Goal: Task Accomplishment & Management: Complete application form

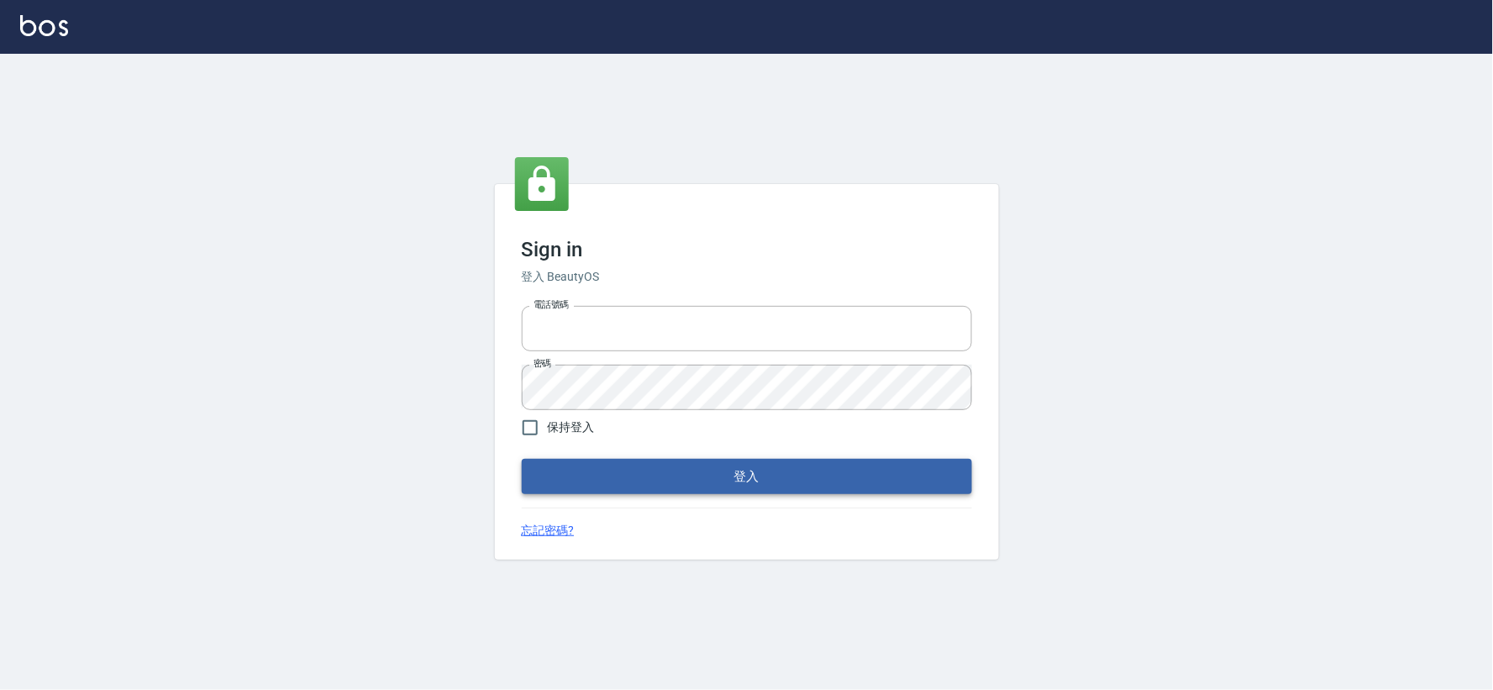
type input "034258365"
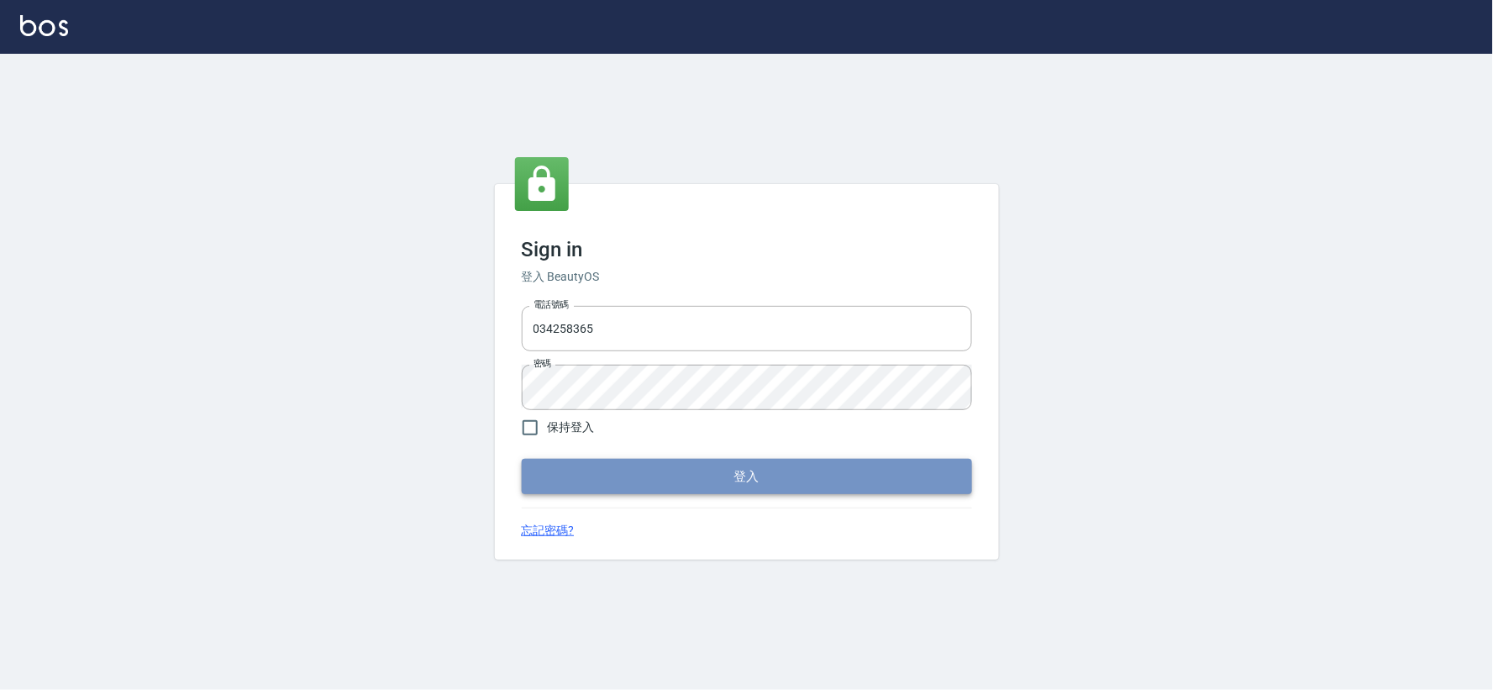
click at [642, 472] on button "登入" at bounding box center [747, 476] width 450 height 35
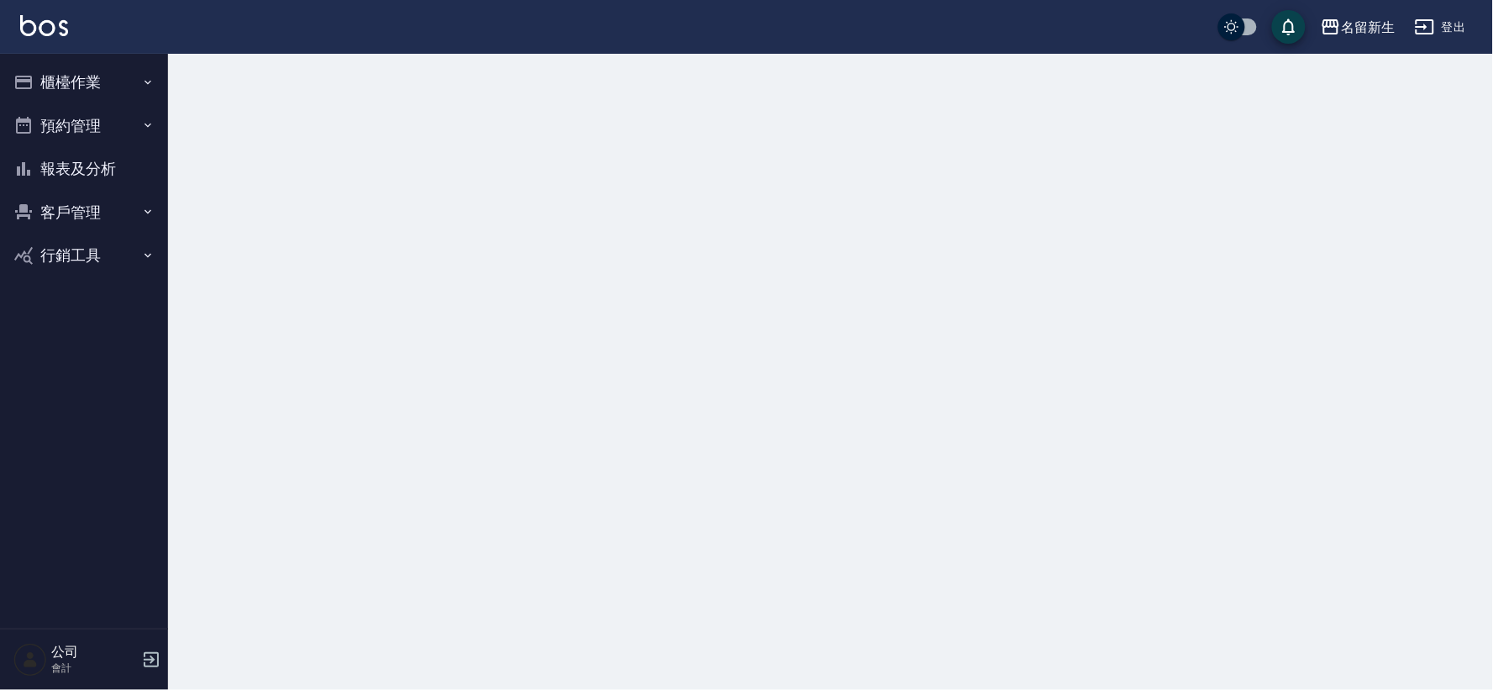
click at [122, 84] on button "櫃檯作業" at bounding box center [84, 82] width 155 height 44
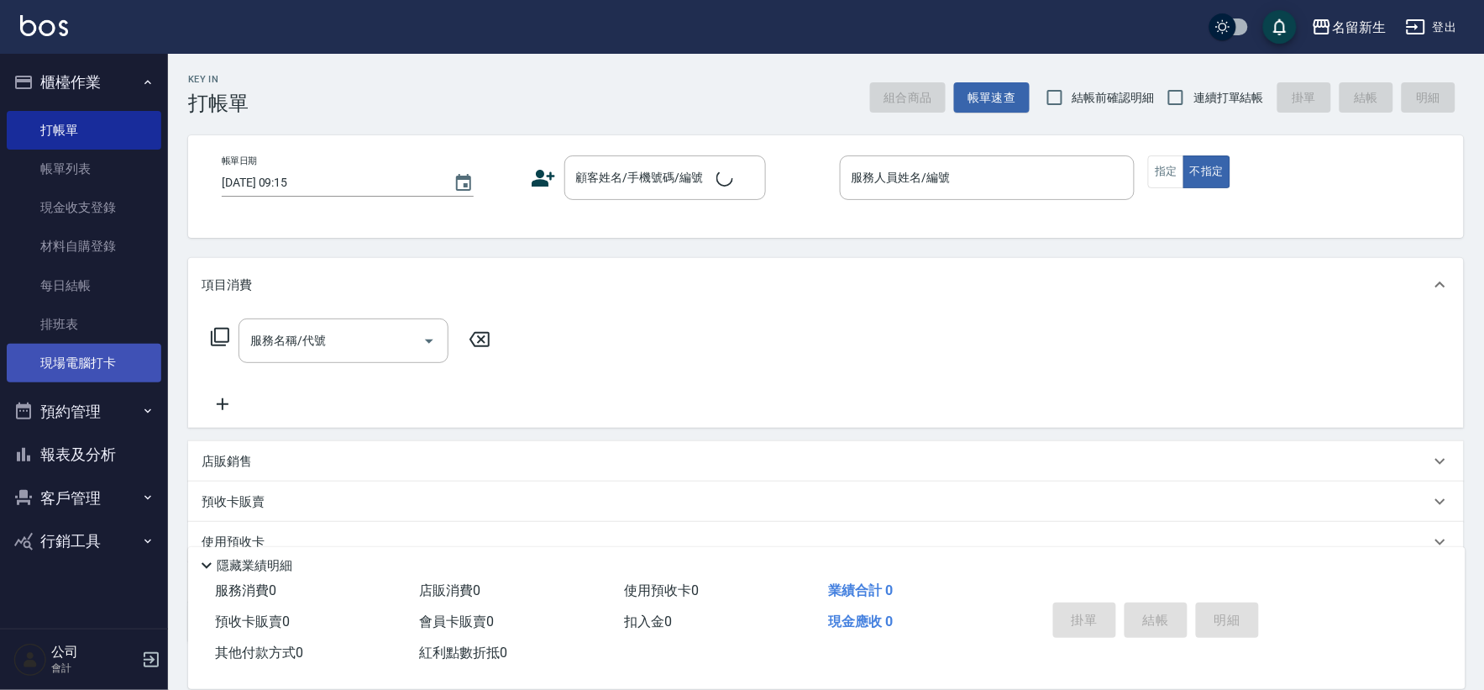
click at [107, 376] on link "現場電腦打卡" at bounding box center [84, 363] width 155 height 39
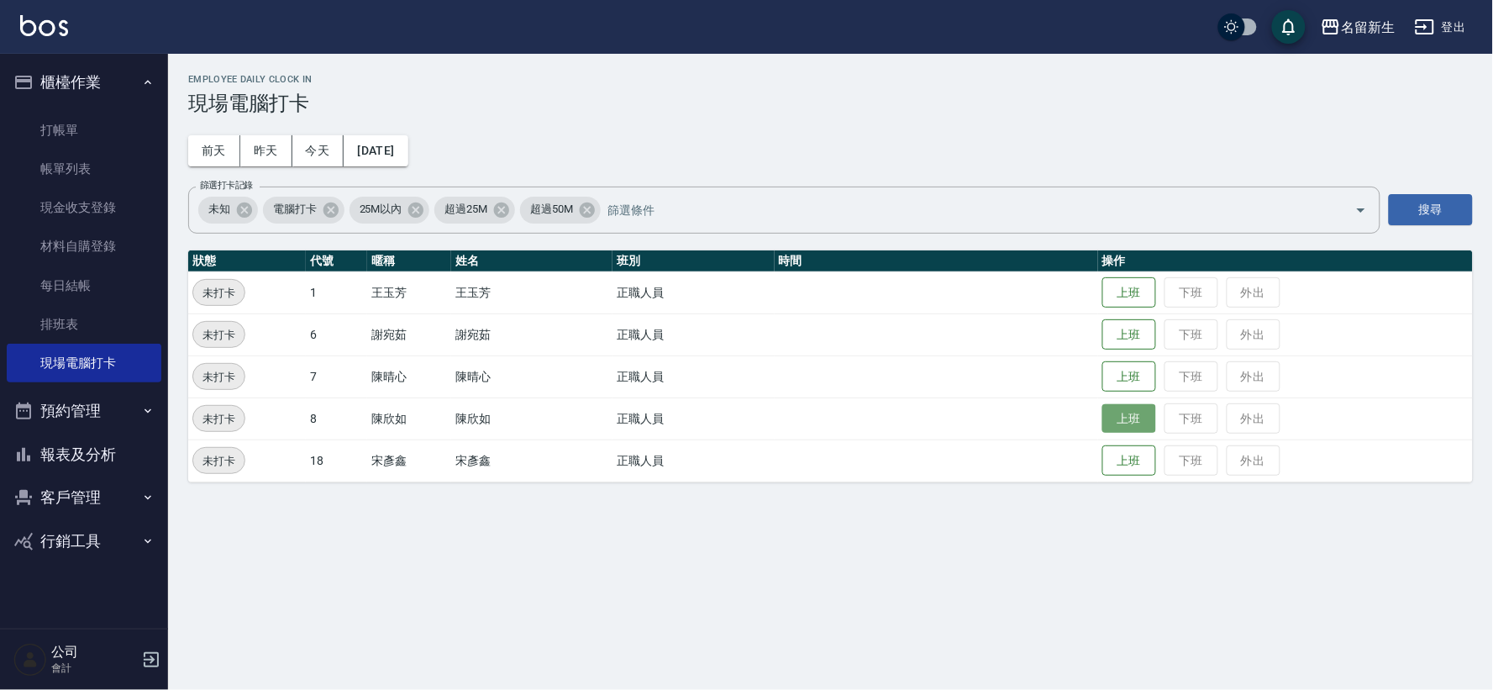
click at [1111, 412] on button "上班" at bounding box center [1129, 418] width 54 height 29
click at [1131, 378] on button "上班" at bounding box center [1129, 376] width 54 height 29
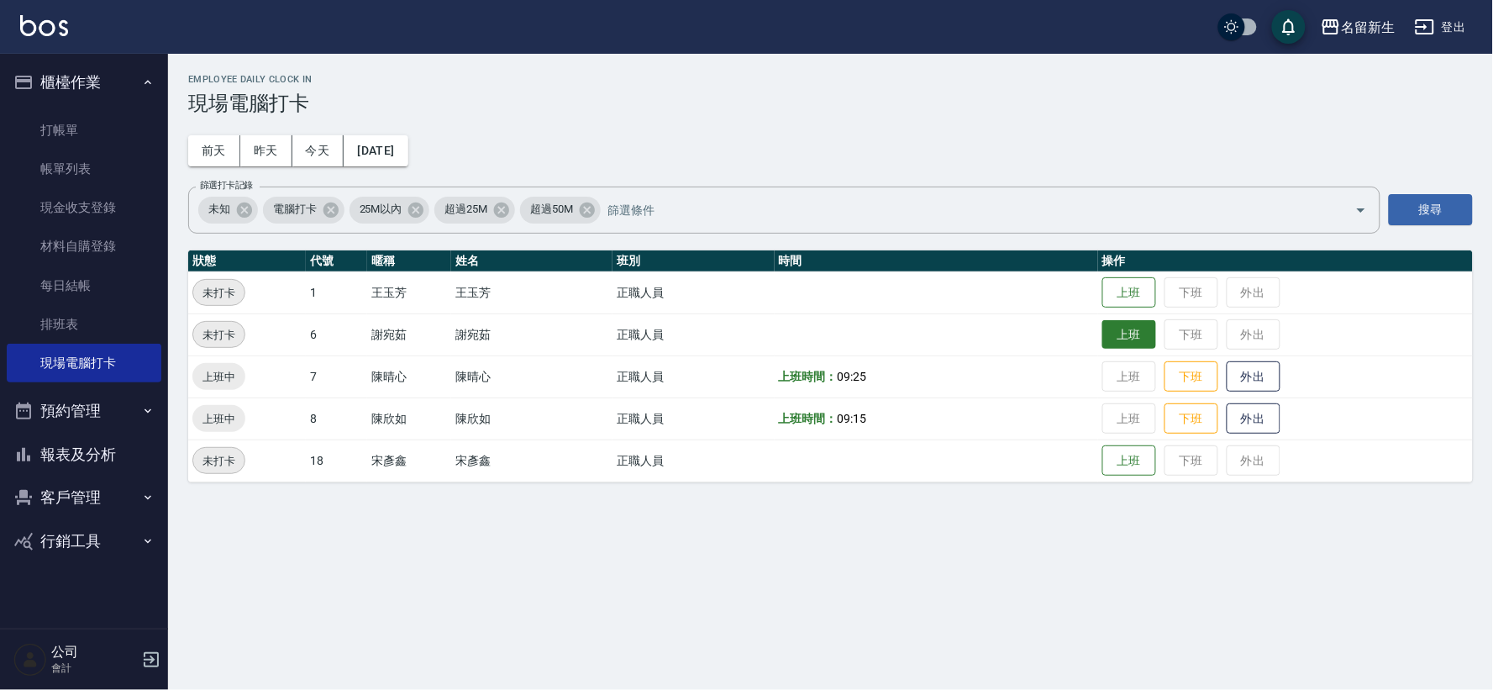
click at [1119, 328] on button "上班" at bounding box center [1129, 334] width 54 height 29
click at [1122, 288] on button "上班" at bounding box center [1129, 292] width 54 height 29
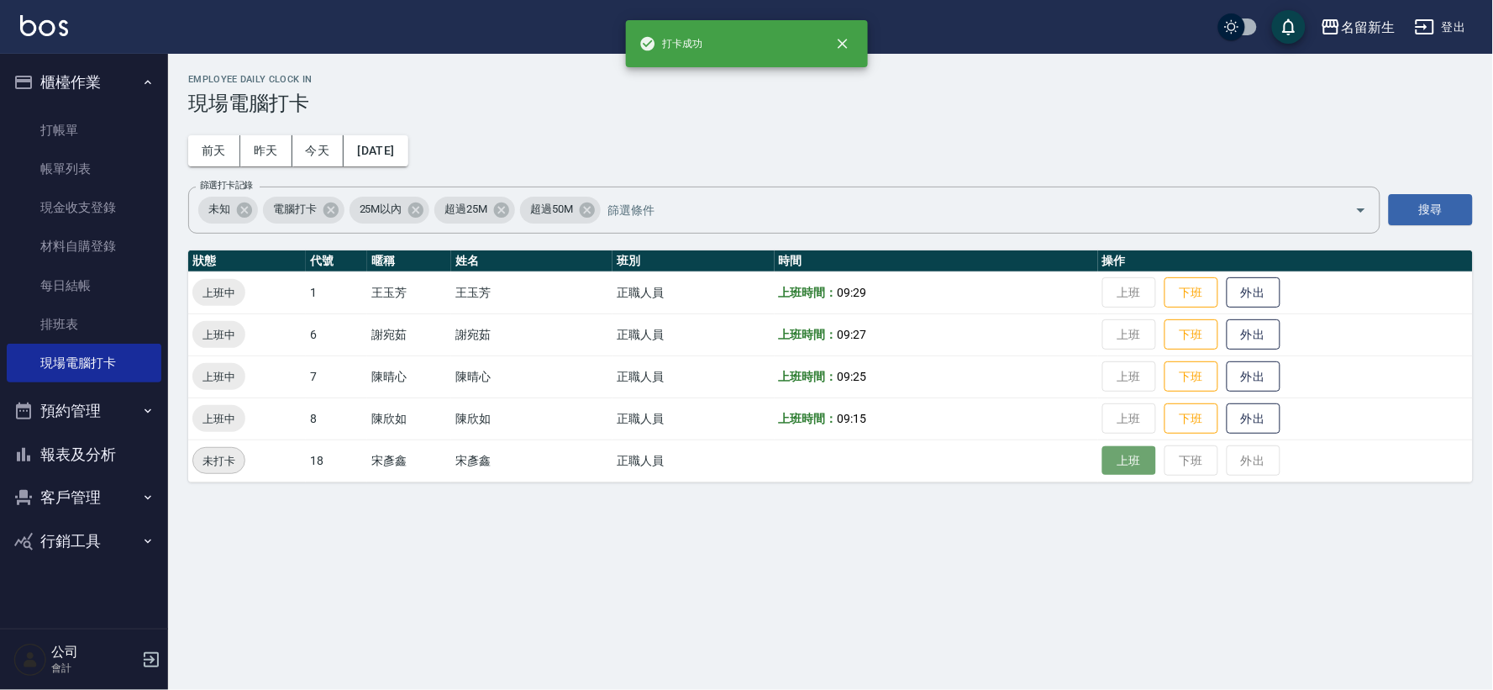
click at [1138, 449] on button "上班" at bounding box center [1129, 460] width 54 height 29
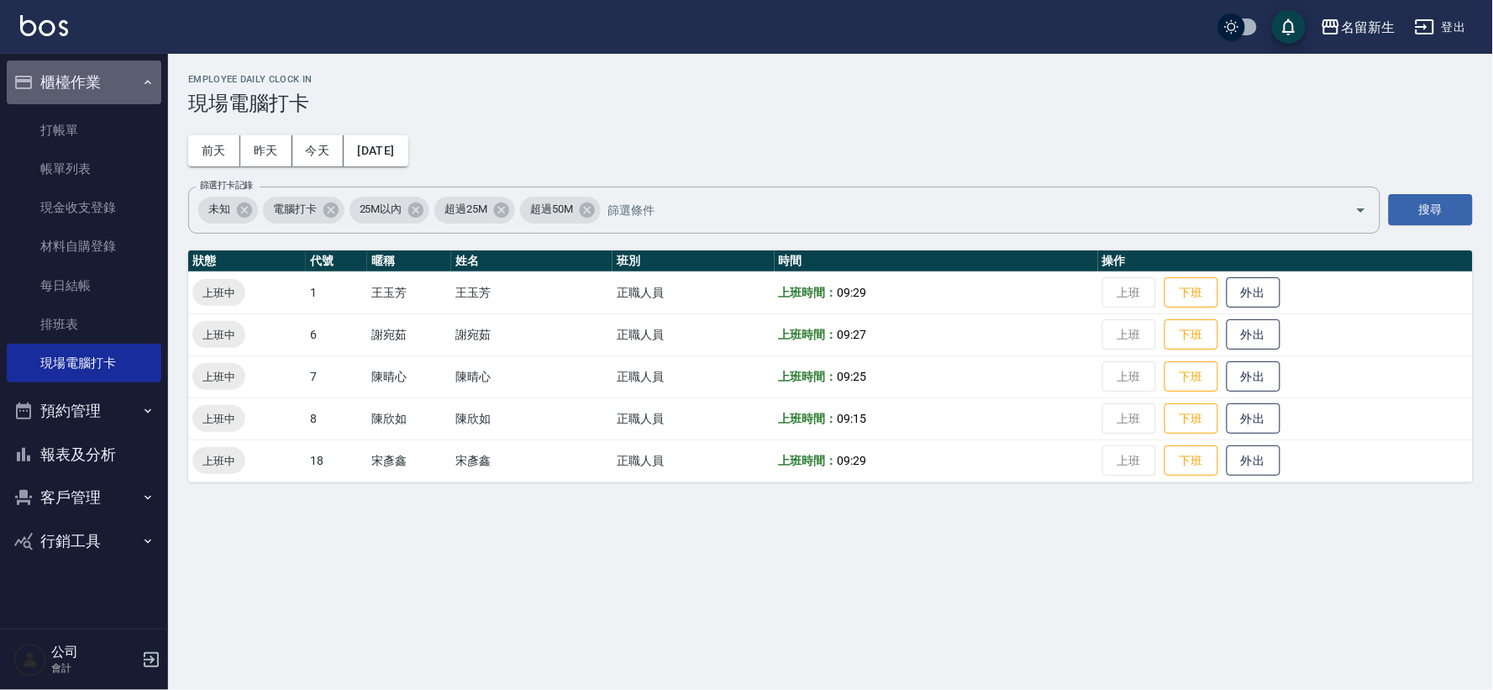
click at [48, 79] on button "櫃檯作業" at bounding box center [84, 82] width 155 height 44
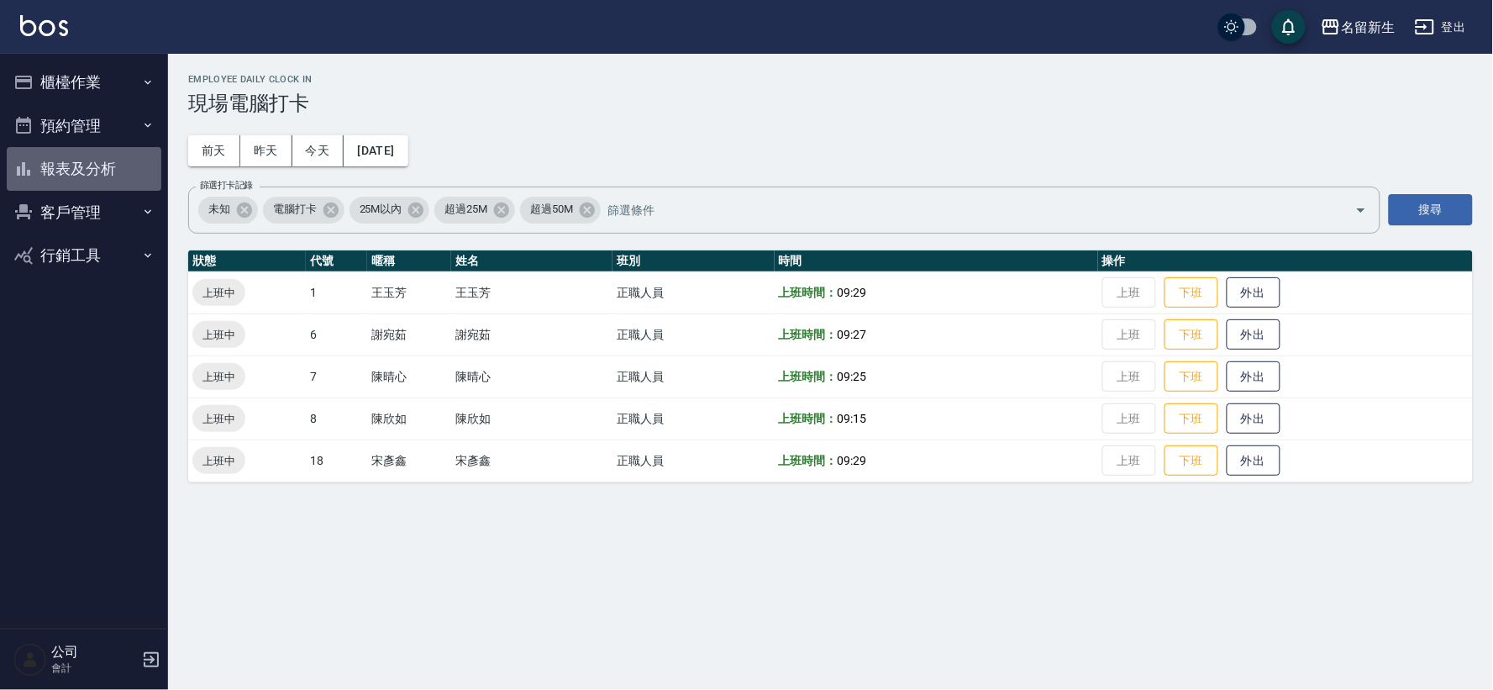
click at [61, 158] on button "報表及分析" at bounding box center [84, 169] width 155 height 44
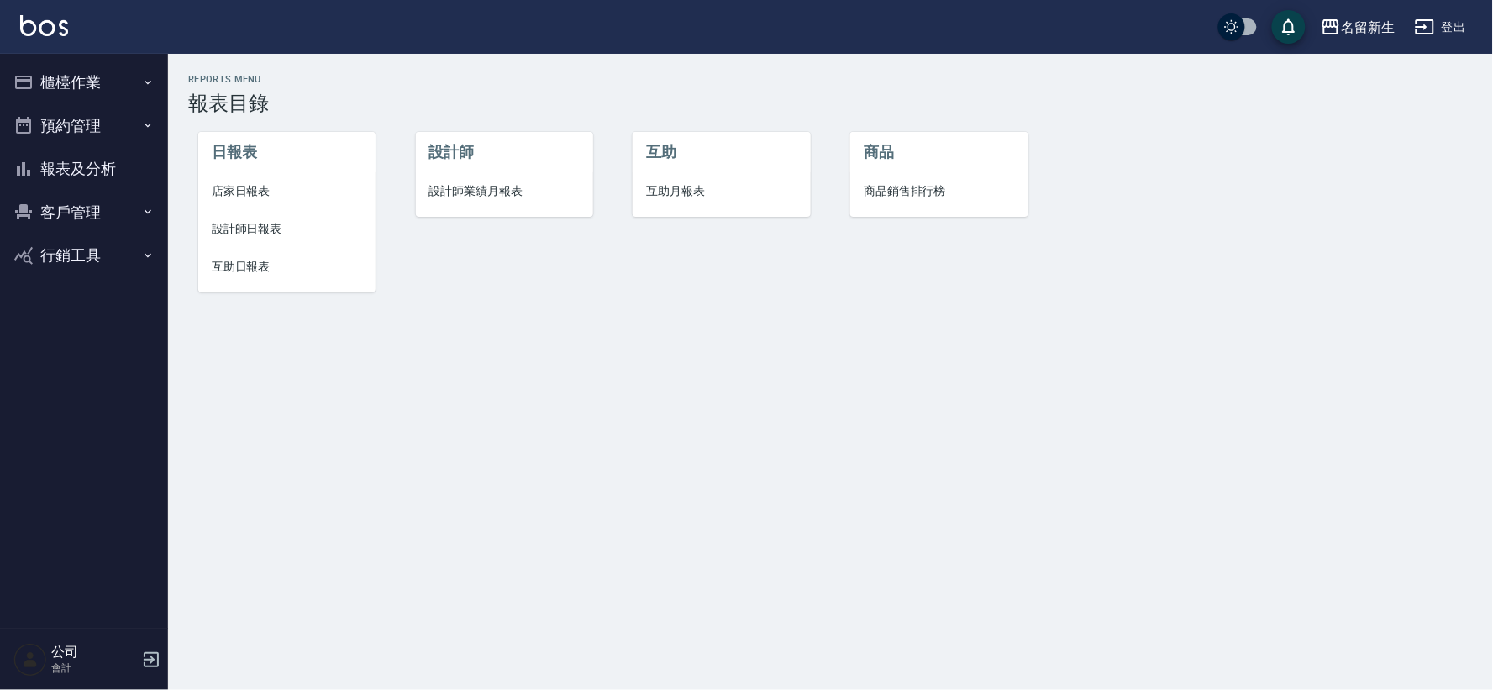
click at [531, 202] on li "設計師業績月報表" at bounding box center [504, 191] width 177 height 38
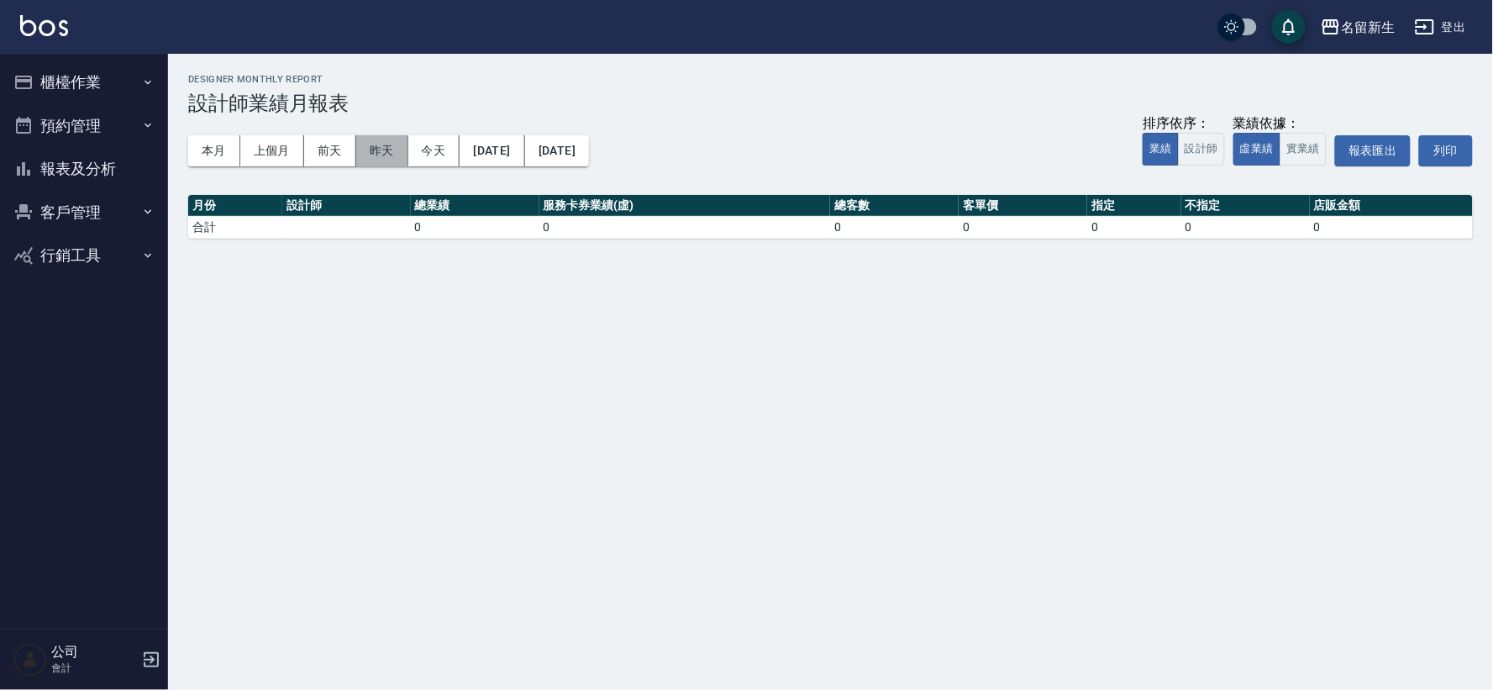
click at [390, 151] on button "昨天" at bounding box center [382, 150] width 52 height 31
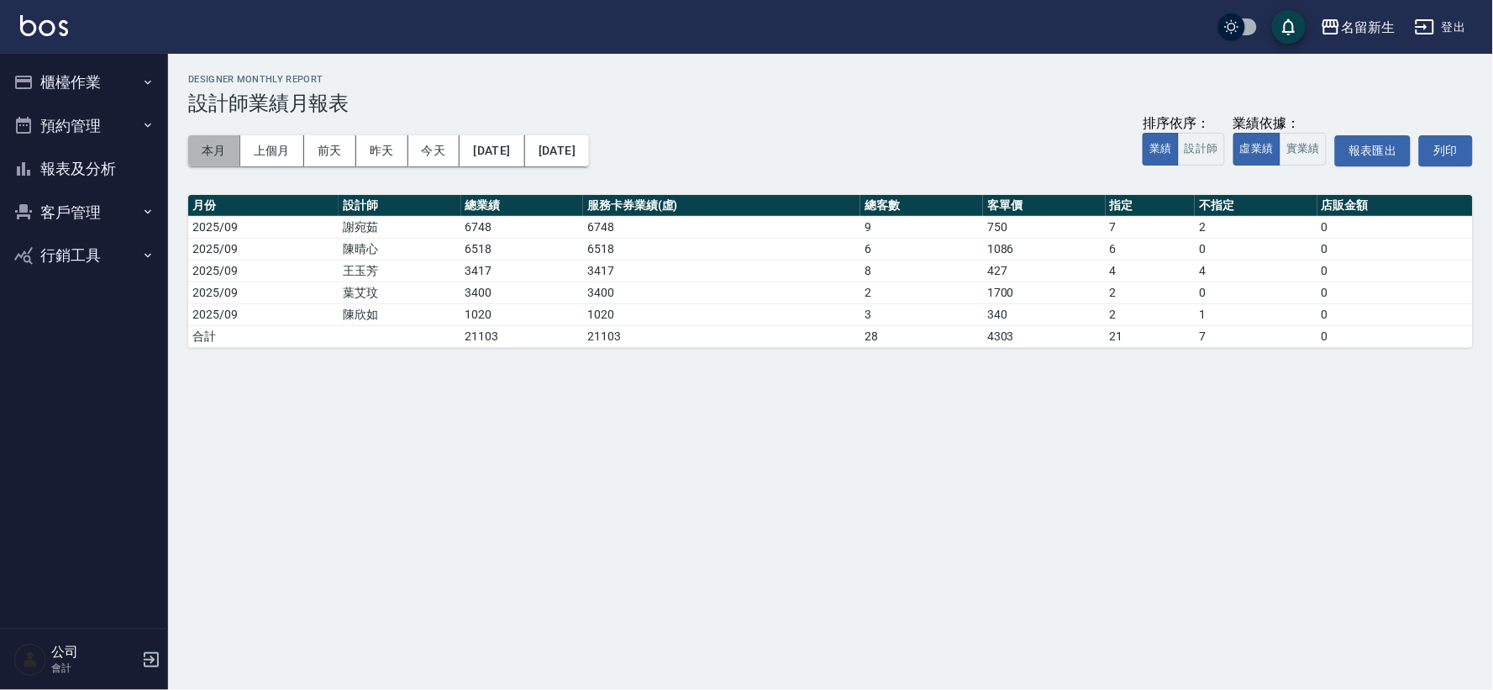
click at [221, 145] on button "本月" at bounding box center [214, 150] width 52 height 31
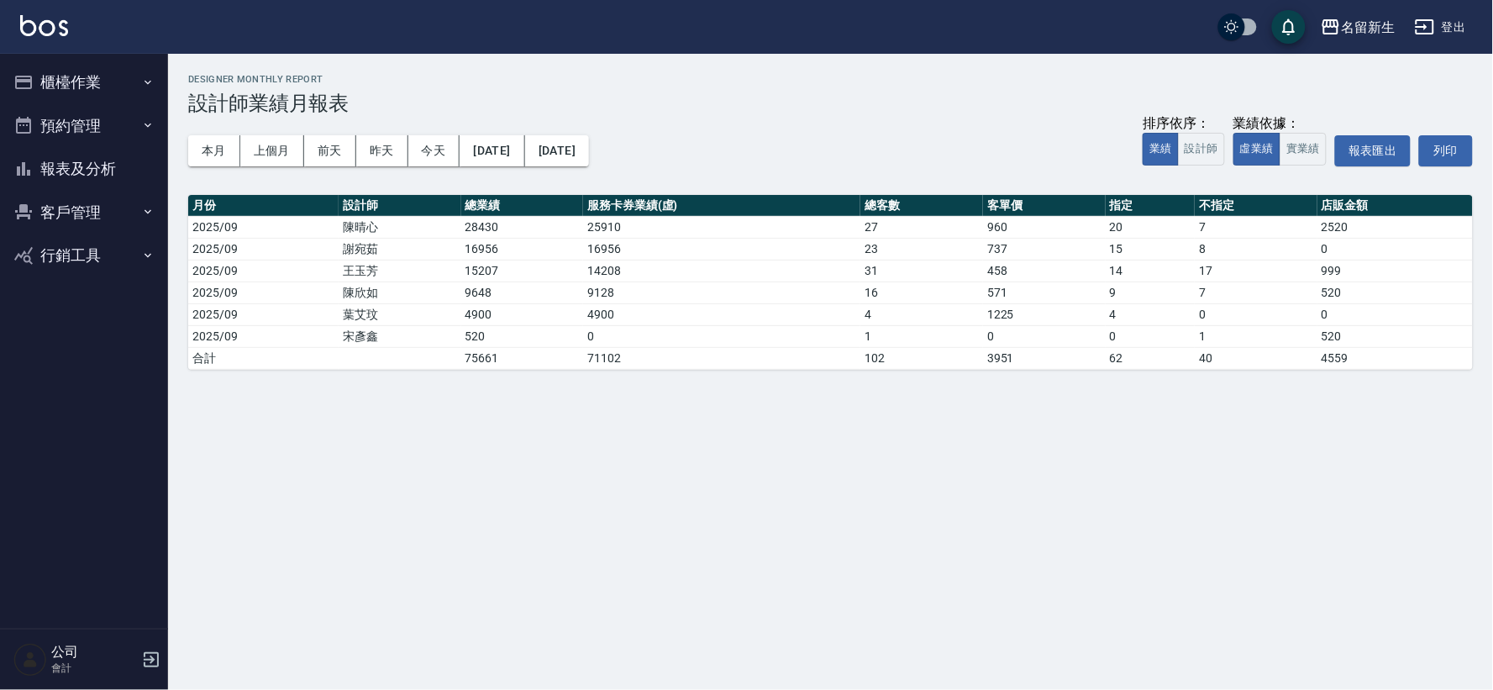
click at [39, 82] on button "櫃檯作業" at bounding box center [84, 82] width 155 height 44
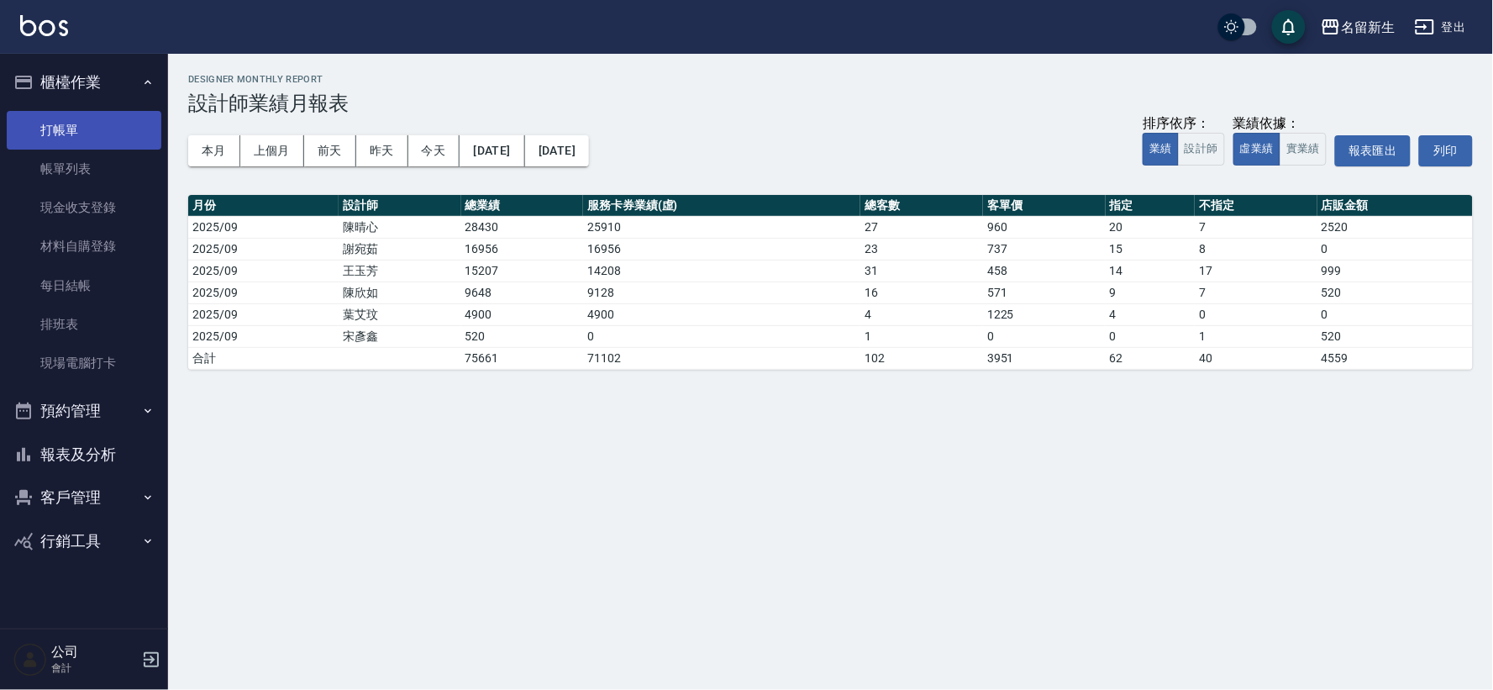
click at [45, 139] on link "打帳單" at bounding box center [84, 130] width 155 height 39
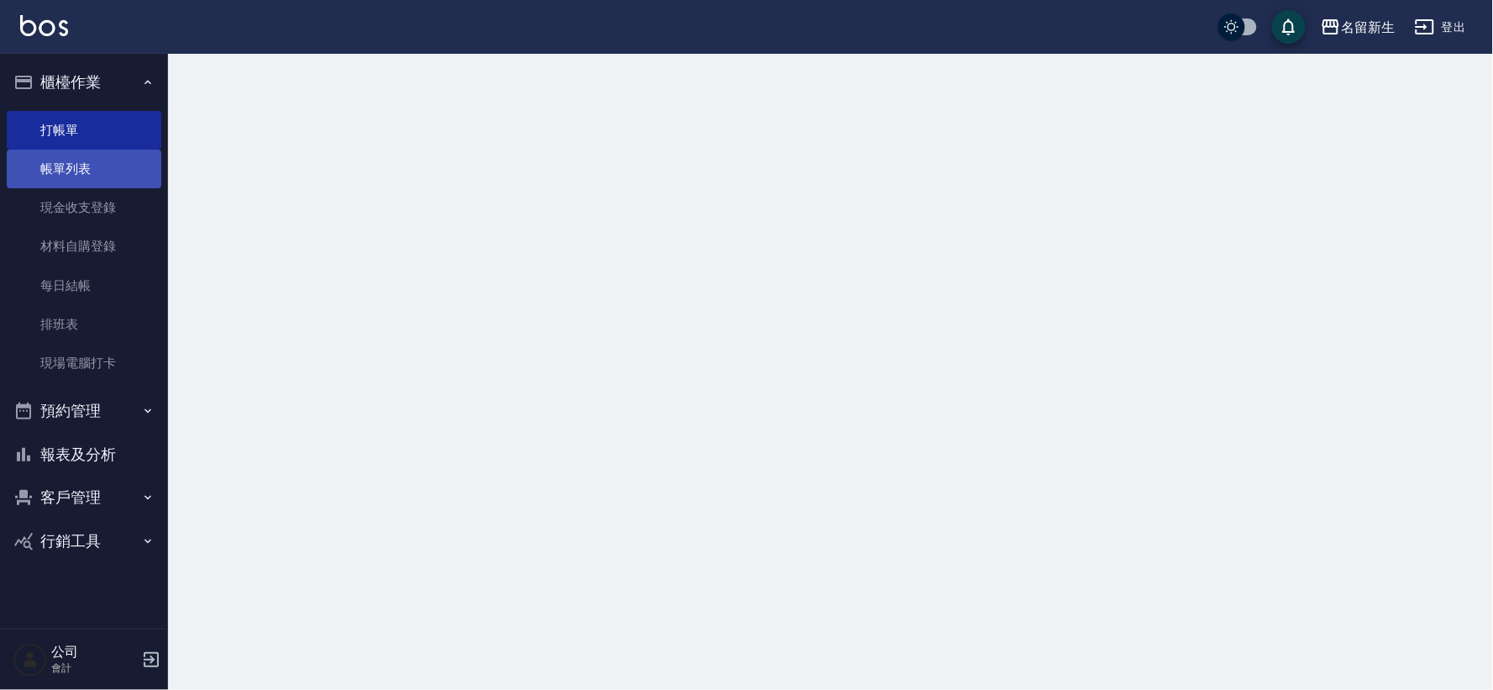
click at [71, 168] on link "帳單列表" at bounding box center [84, 169] width 155 height 39
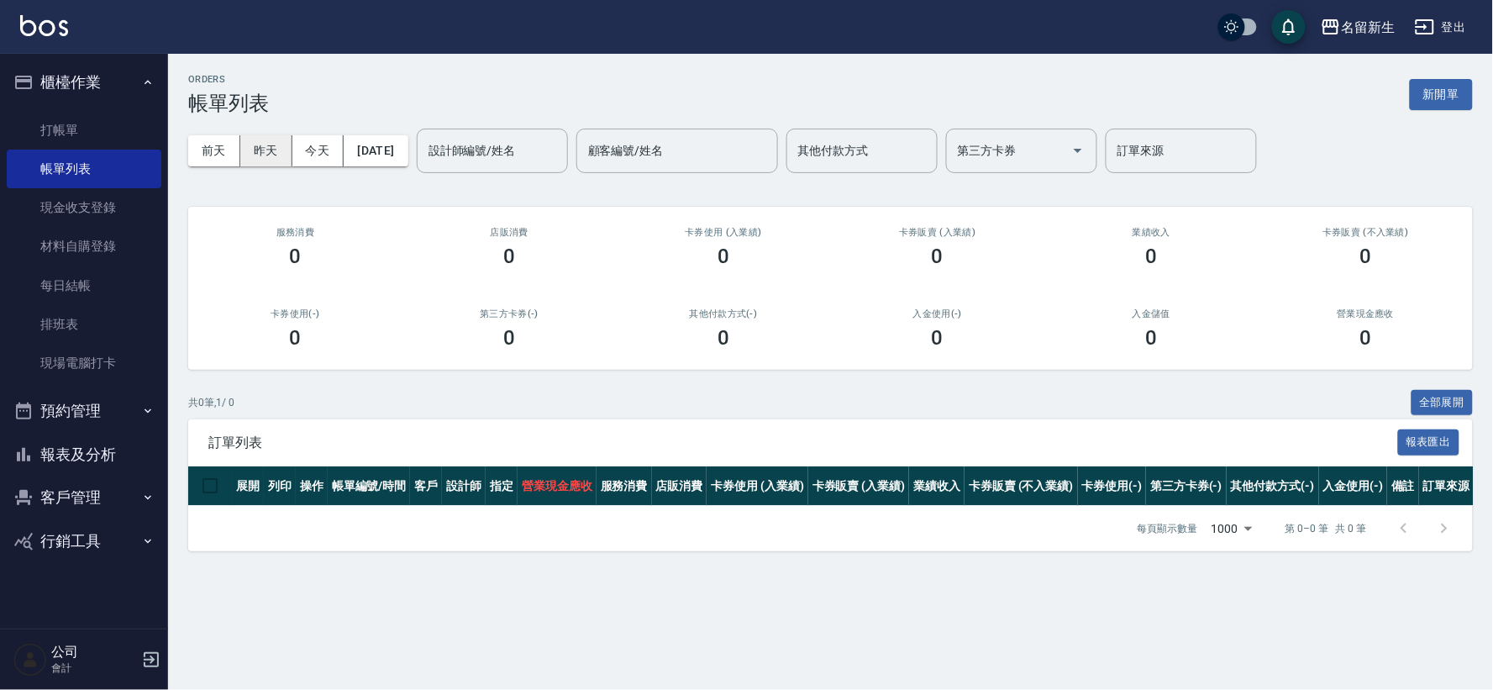
click at [274, 150] on button "昨天" at bounding box center [266, 150] width 52 height 31
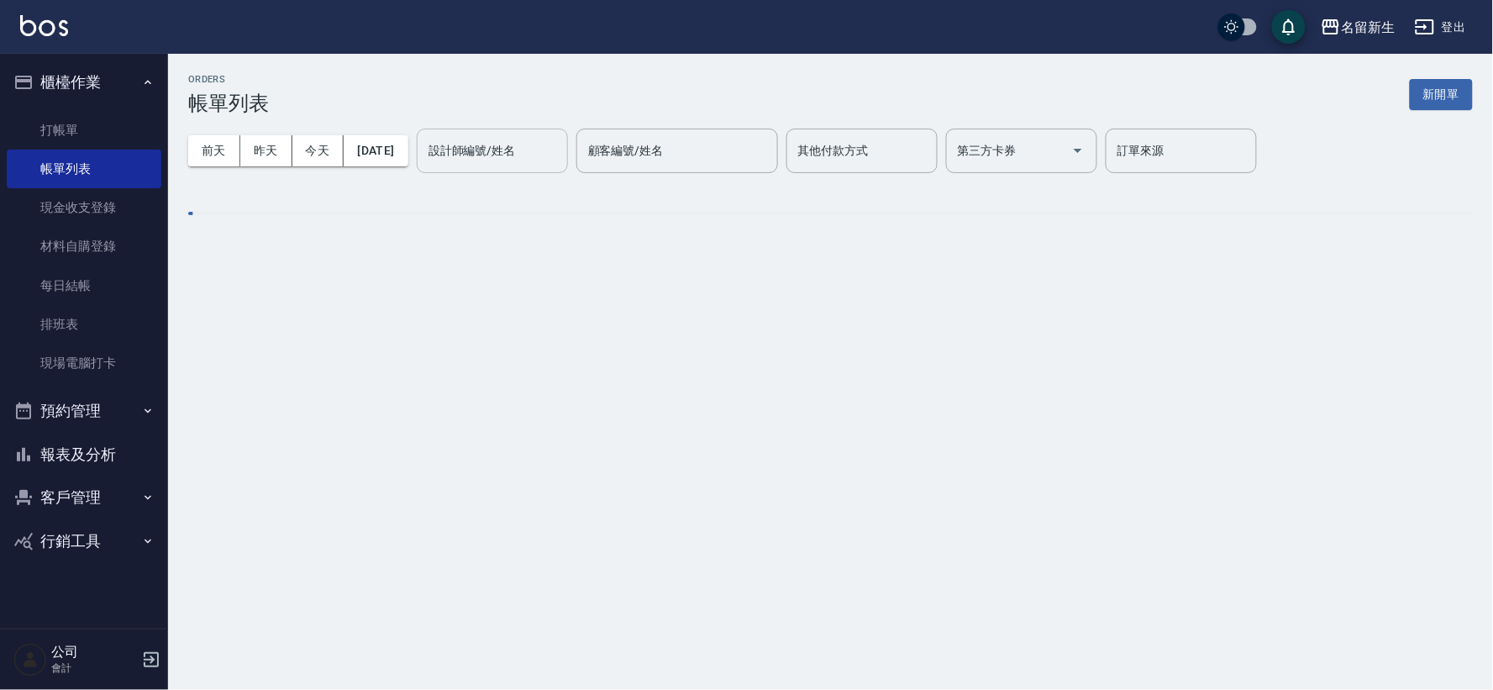
click at [538, 161] on input "設計師編號/姓名" at bounding box center [492, 150] width 136 height 29
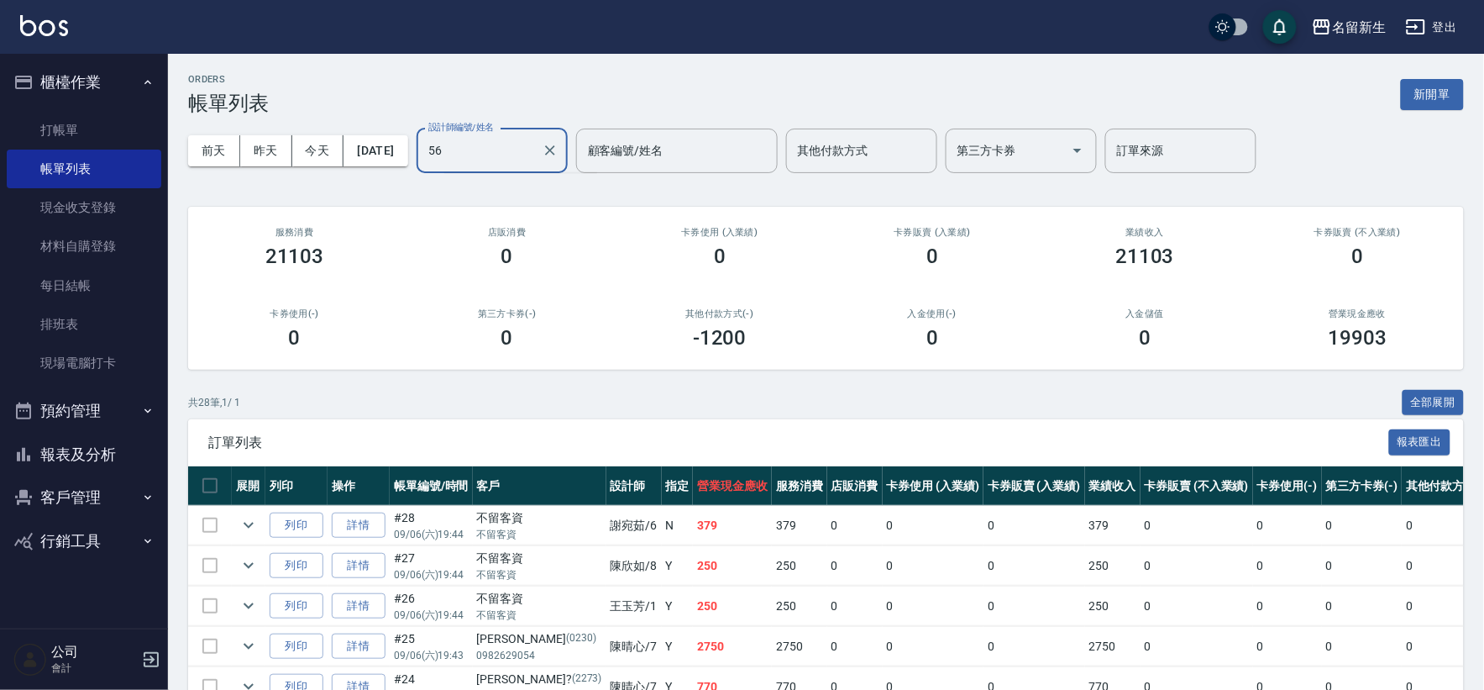
type input "5"
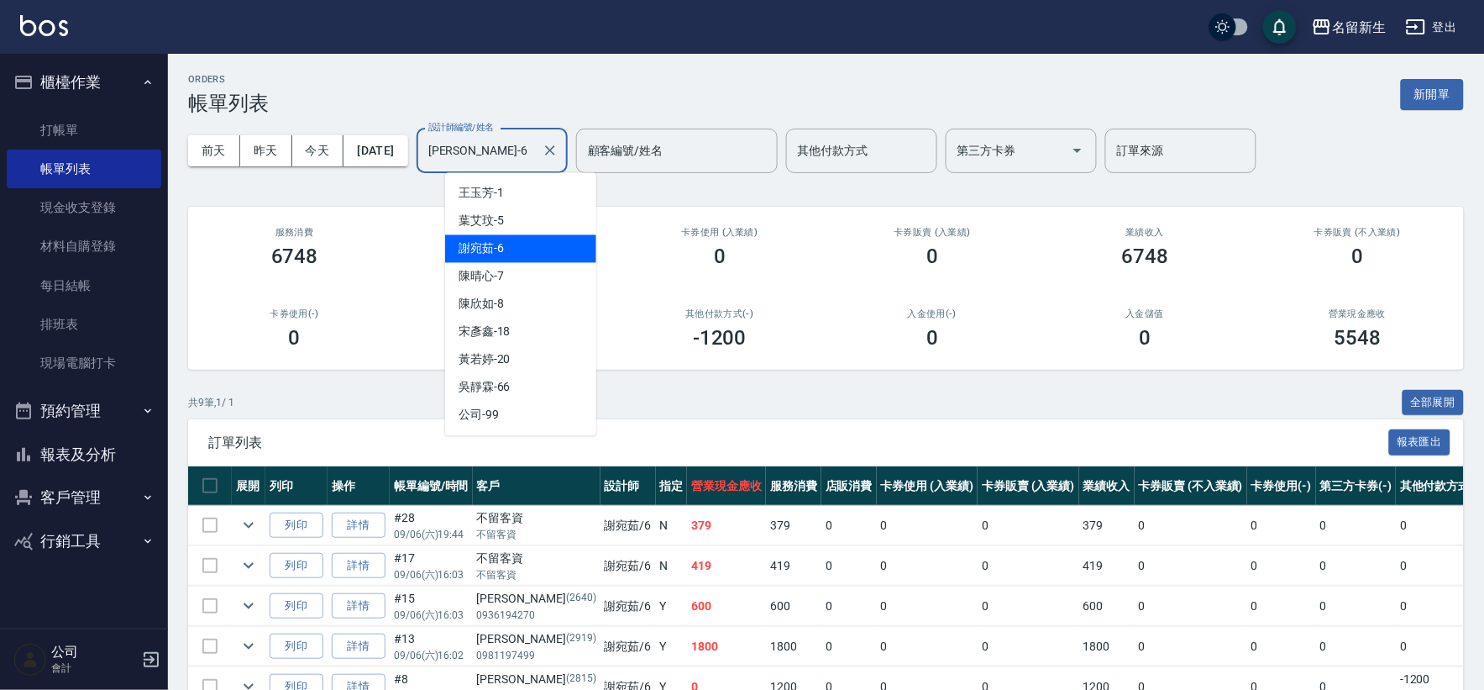
drag, startPoint x: 514, startPoint y: 150, endPoint x: 317, endPoint y: 193, distance: 202.2
click at [317, 193] on div "ORDERS 帳單列表 新開單 [DATE] [DATE] [DATE] [DATE] 設計師編號/姓名 [PERSON_NAME]-6 設計師編號/姓名 顧…" at bounding box center [826, 494] width 1316 height 880
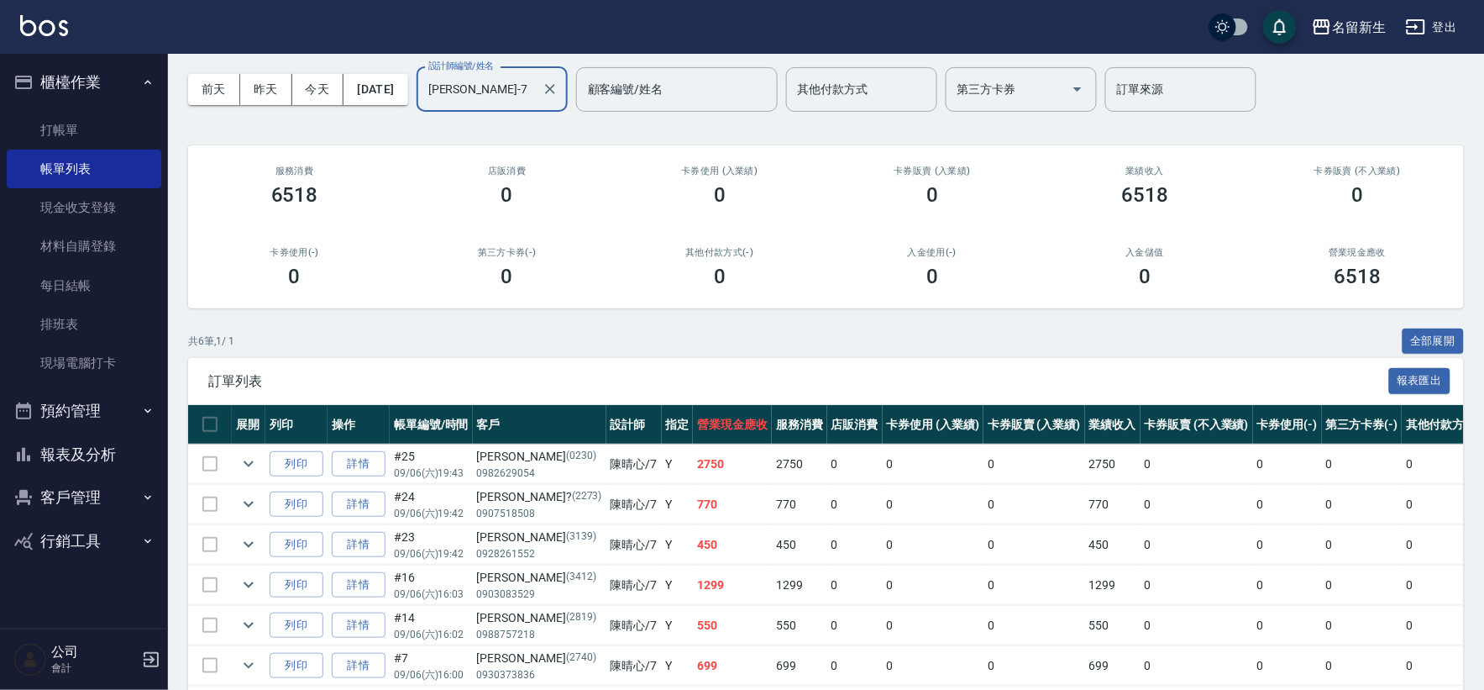
scroll to position [138, 0]
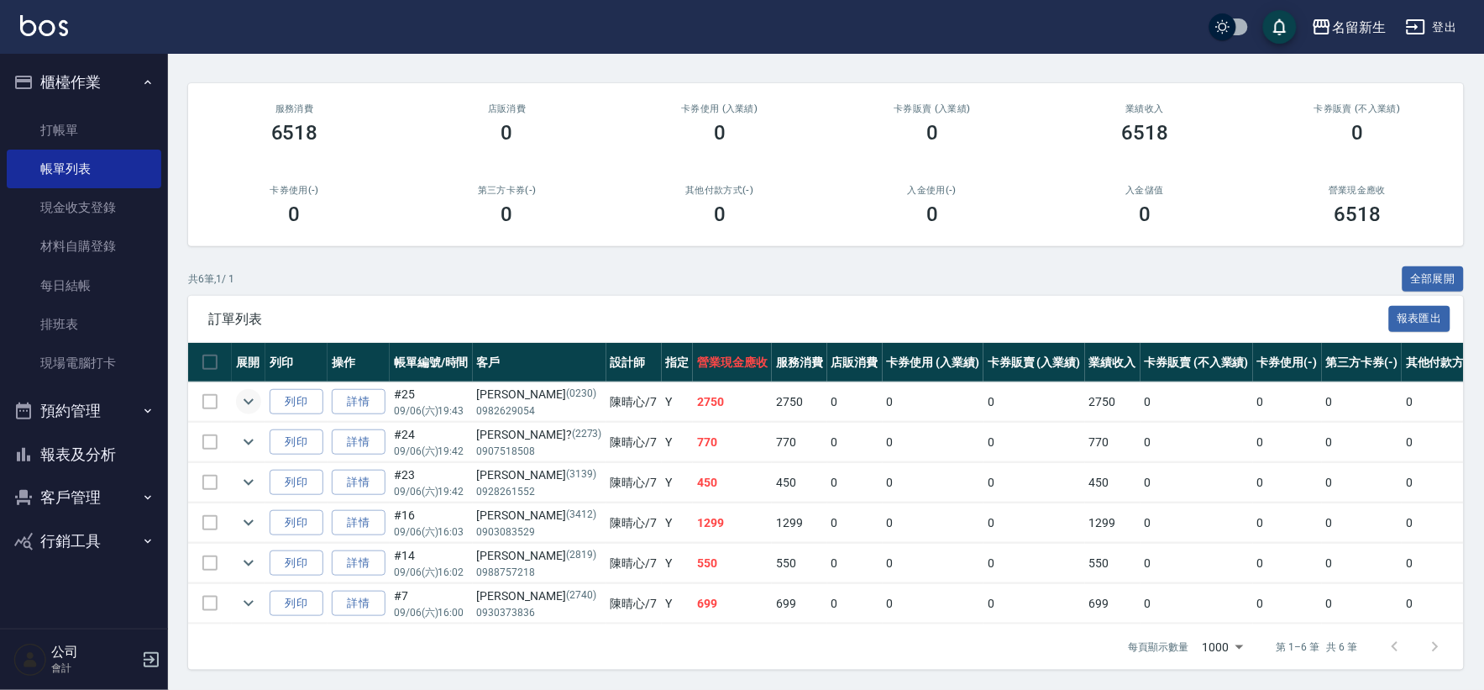
type input "[PERSON_NAME]-7"
click at [247, 391] on icon "expand row" at bounding box center [249, 401] width 20 height 20
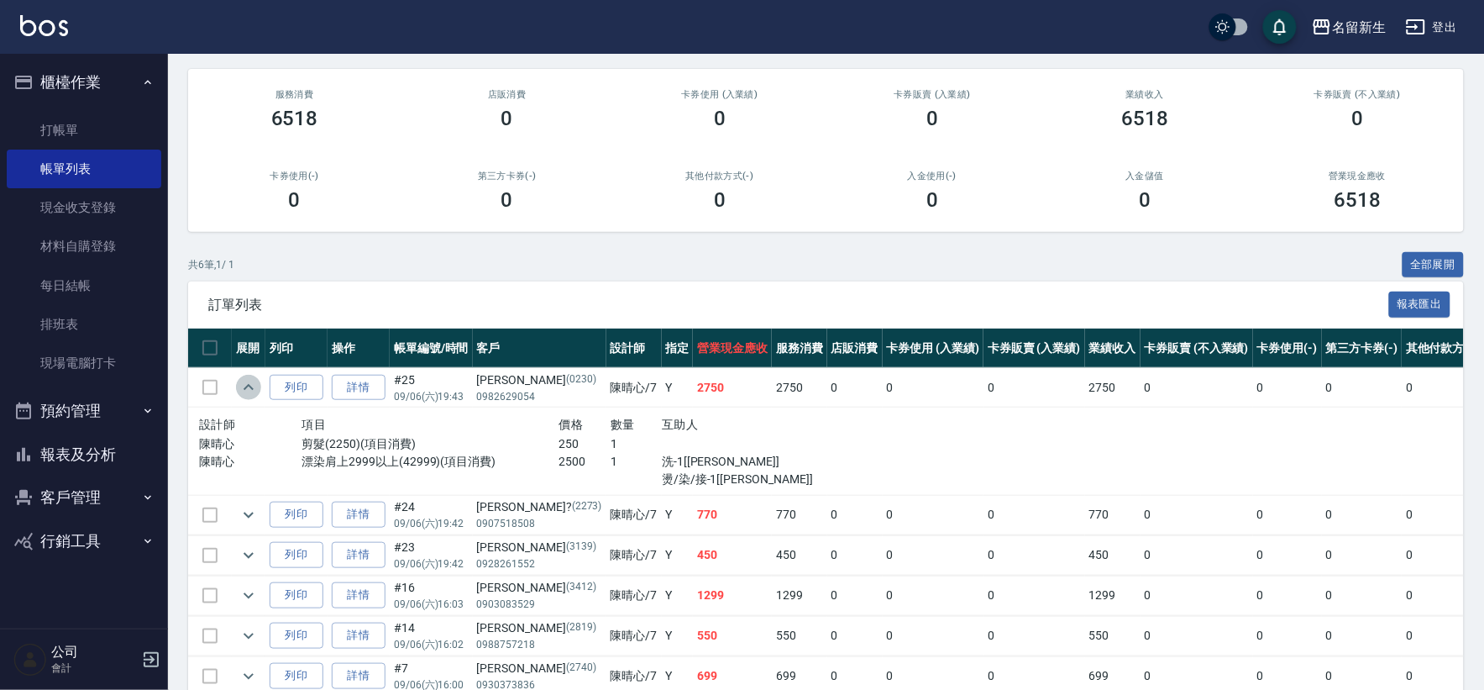
click at [245, 387] on icon "expand row" at bounding box center [249, 387] width 20 height 20
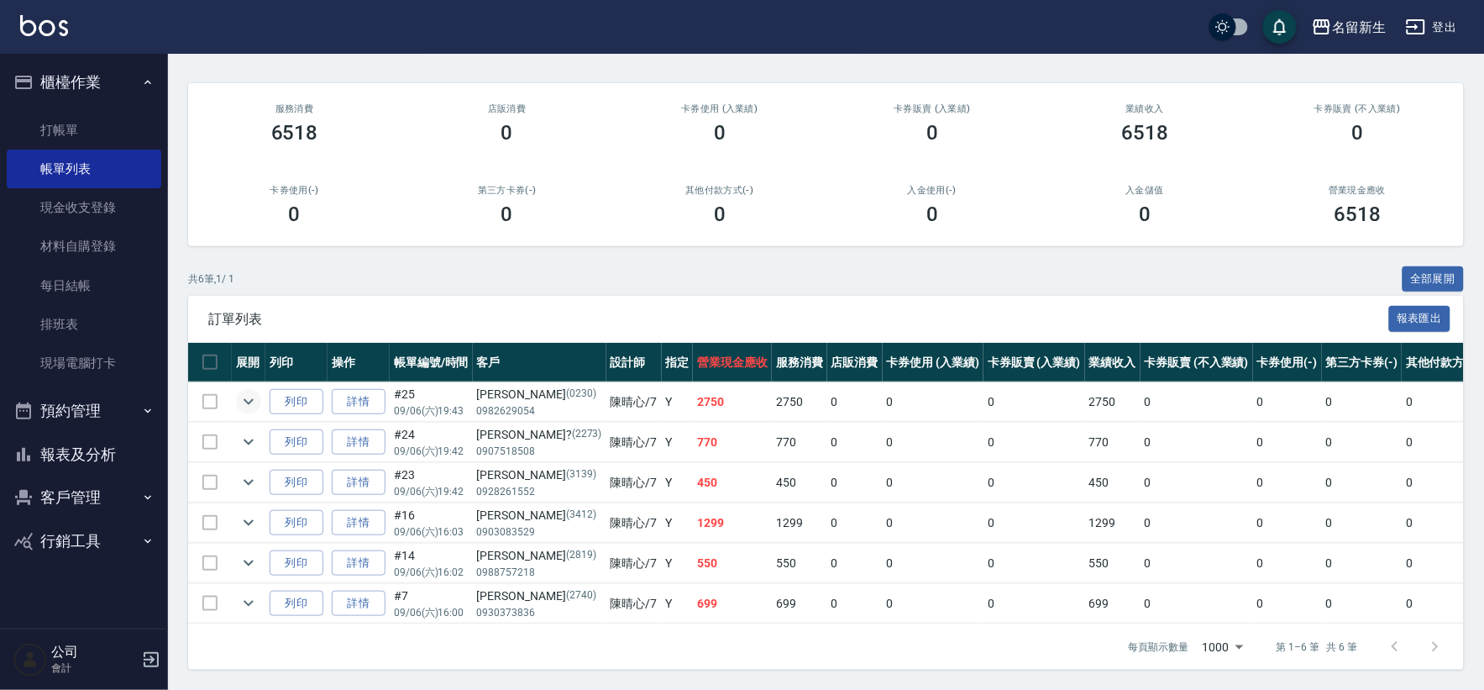
click at [77, 76] on button "櫃檯作業" at bounding box center [84, 82] width 155 height 44
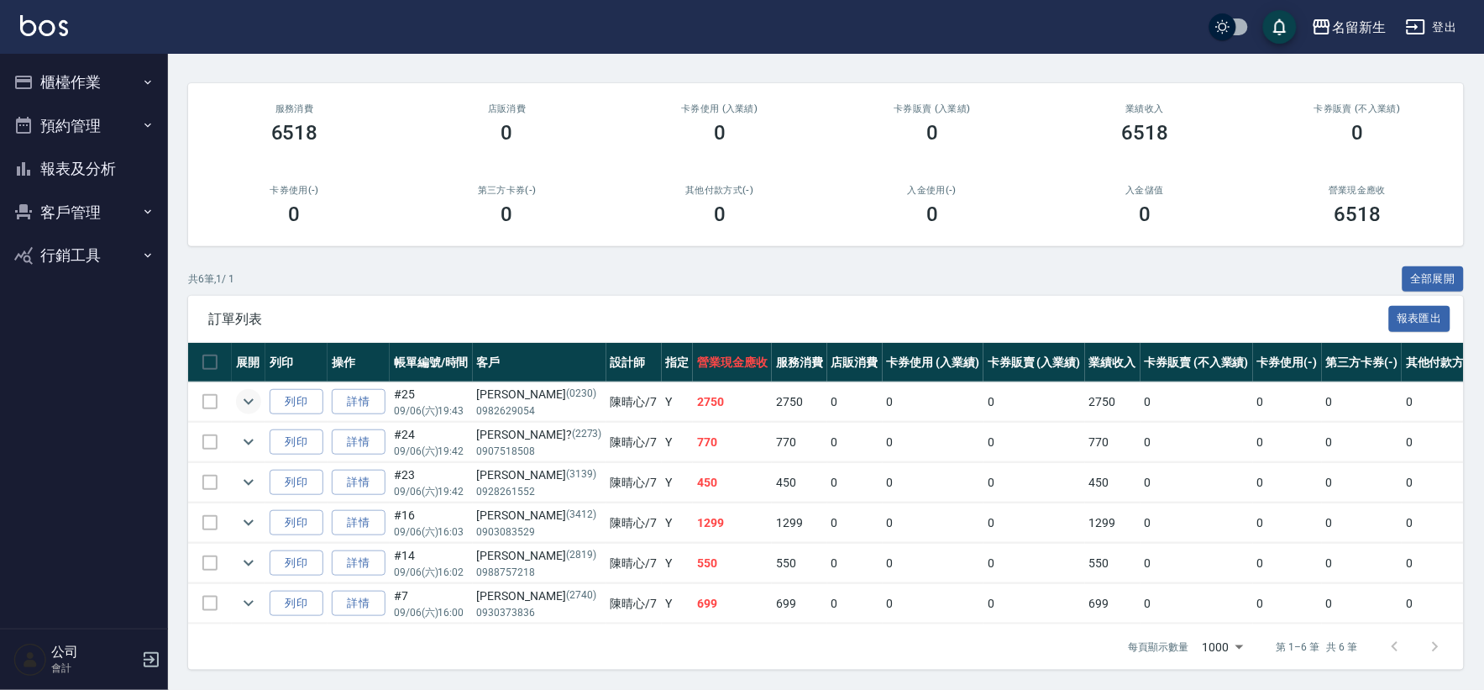
drag, startPoint x: 70, startPoint y: 152, endPoint x: 103, endPoint y: 172, distance: 39.2
click at [71, 152] on button "報表及分析" at bounding box center [84, 169] width 155 height 44
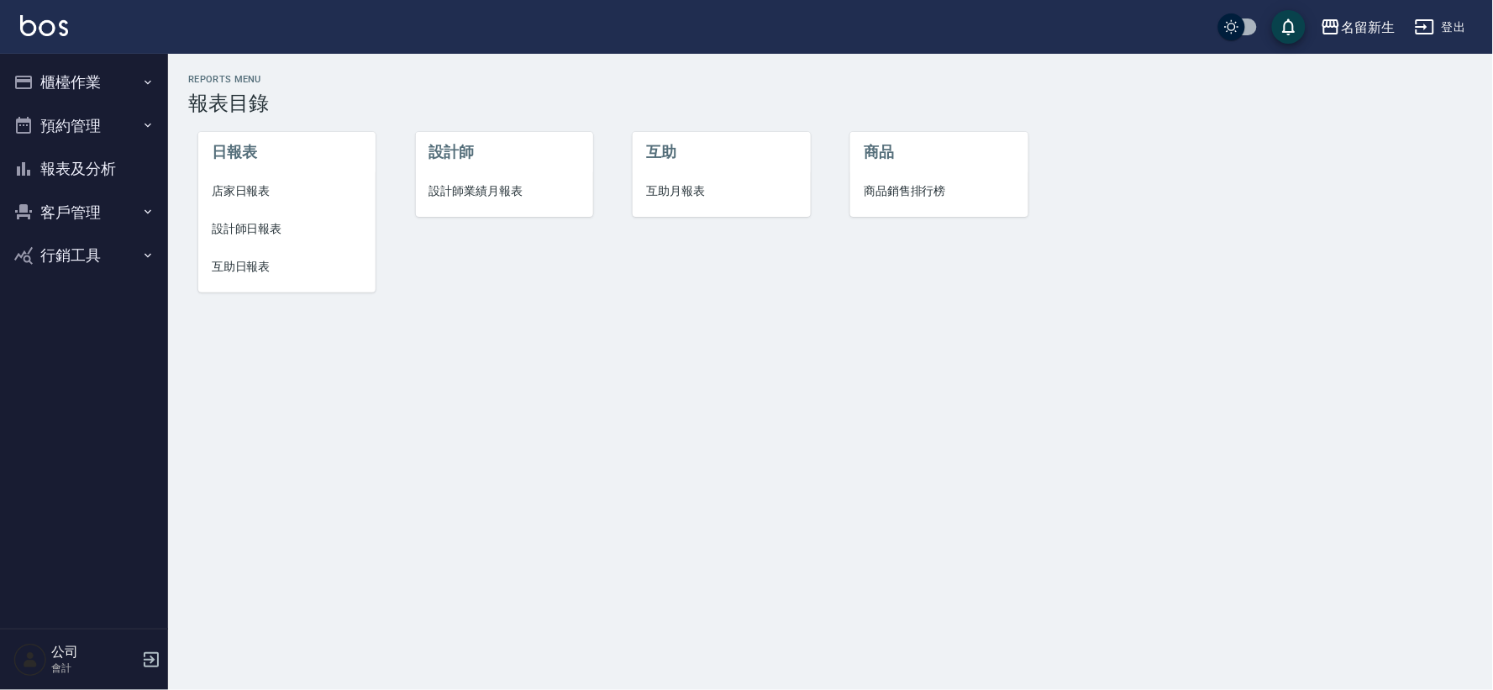
click at [476, 196] on span "設計師業績月報表" at bounding box center [504, 191] width 150 height 18
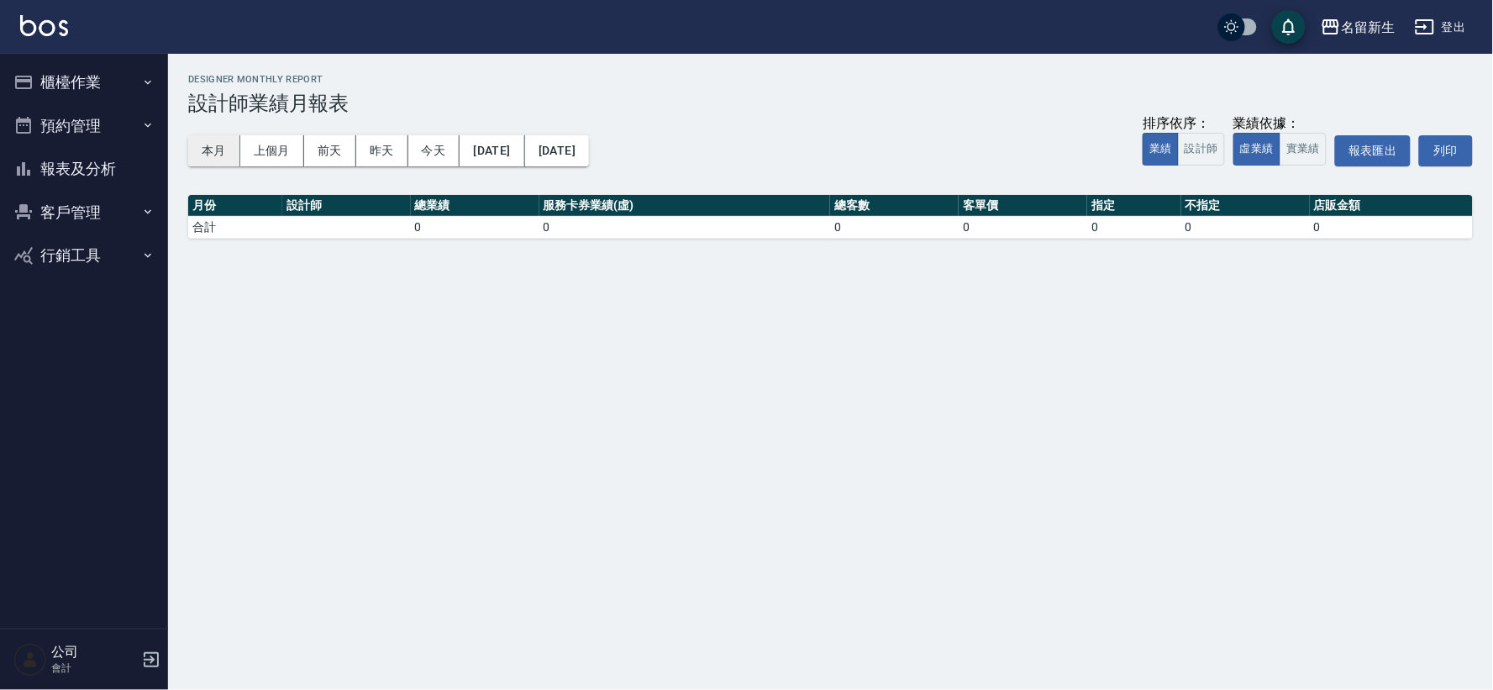
click at [213, 145] on button "本月" at bounding box center [214, 150] width 52 height 31
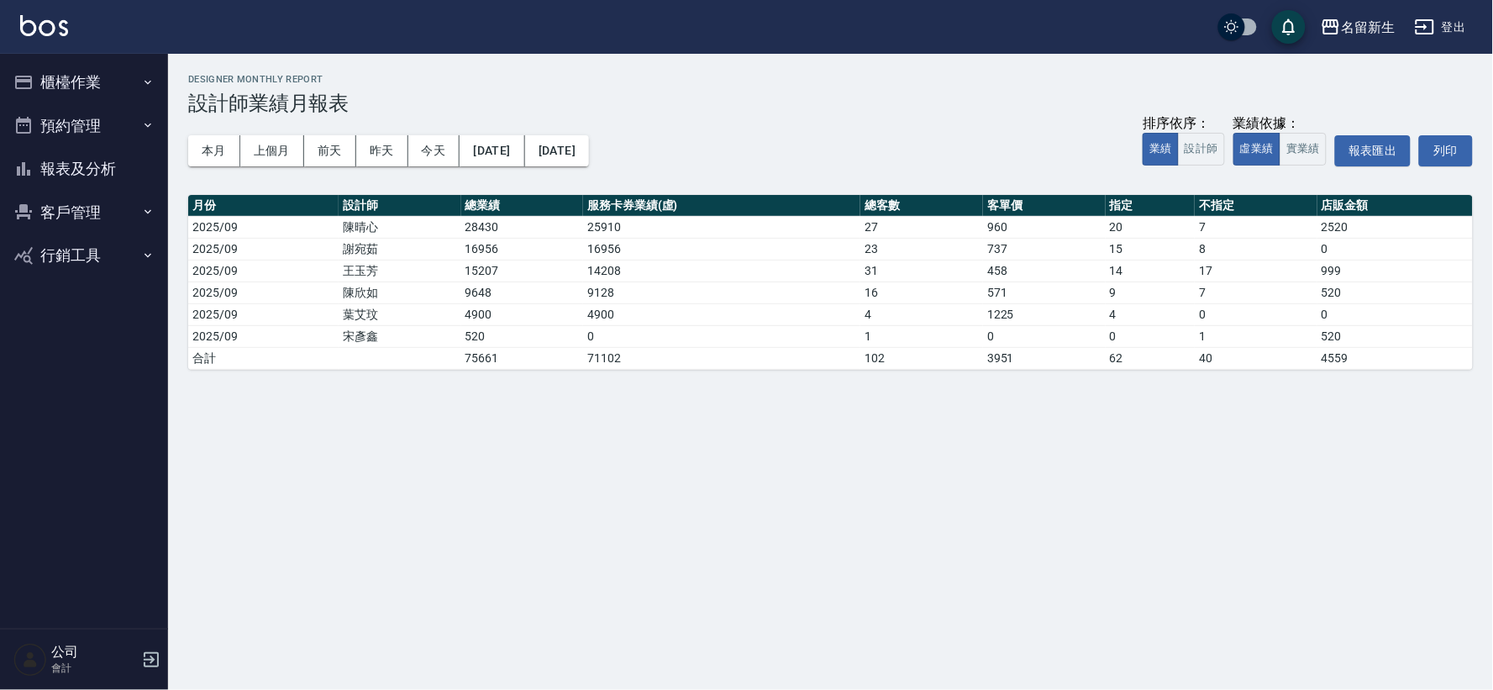
click at [97, 217] on button "客戶管理" at bounding box center [84, 213] width 155 height 44
click at [91, 263] on link "客戶列表" at bounding box center [84, 259] width 155 height 39
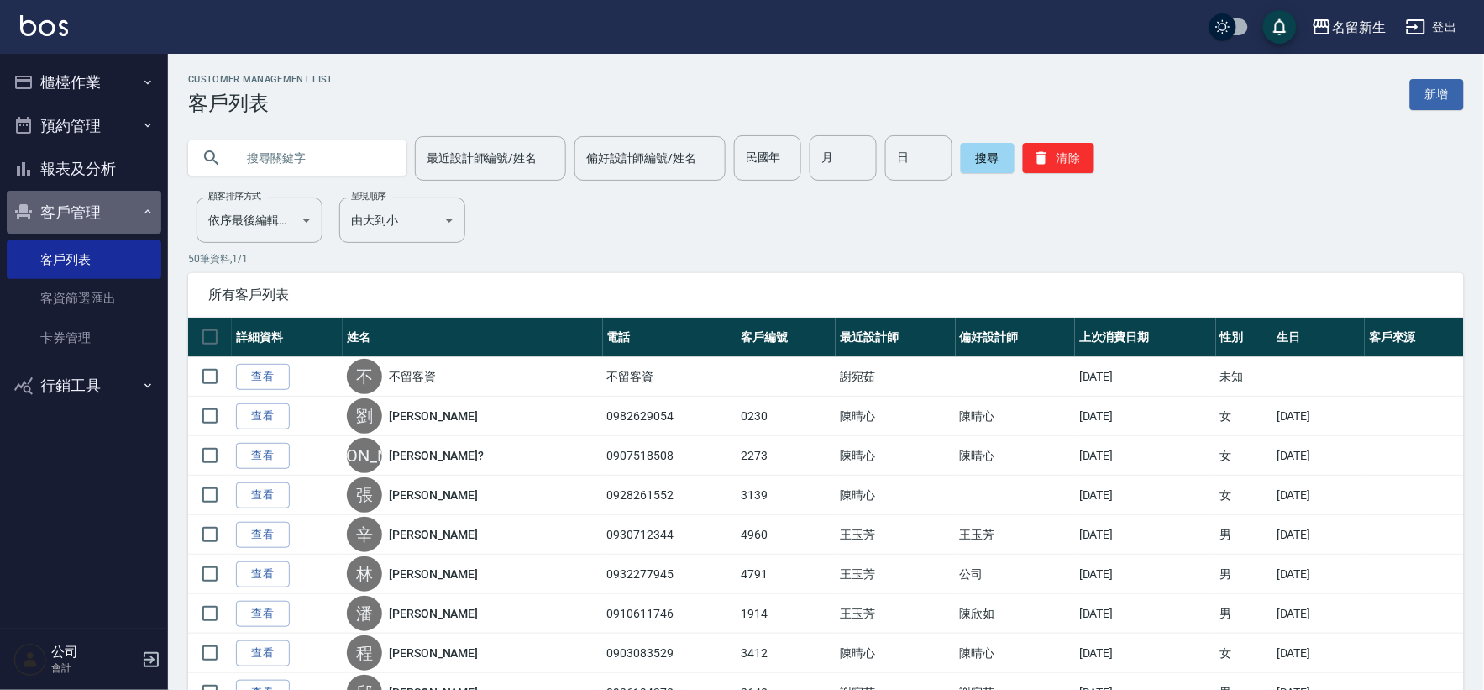
click at [88, 203] on button "客戶管理" at bounding box center [84, 213] width 155 height 44
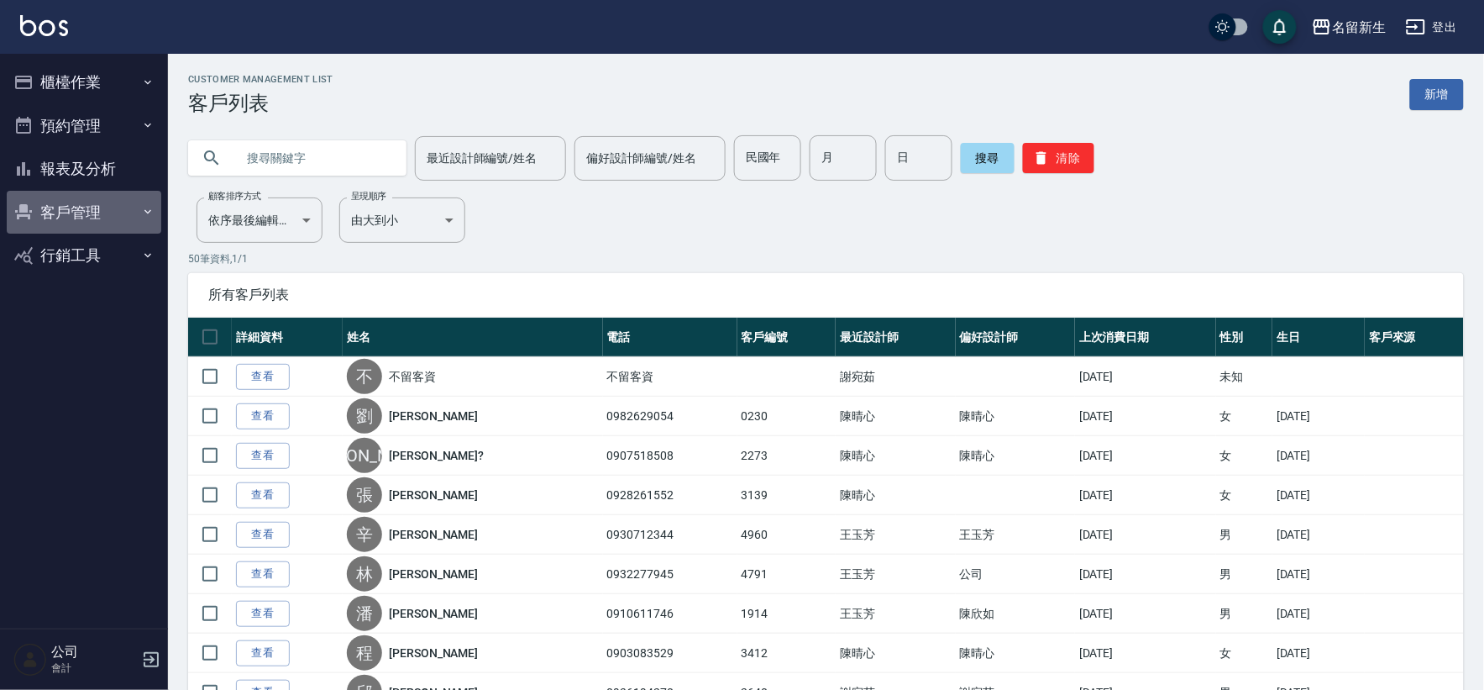
click at [88, 203] on button "客戶管理" at bounding box center [84, 213] width 155 height 44
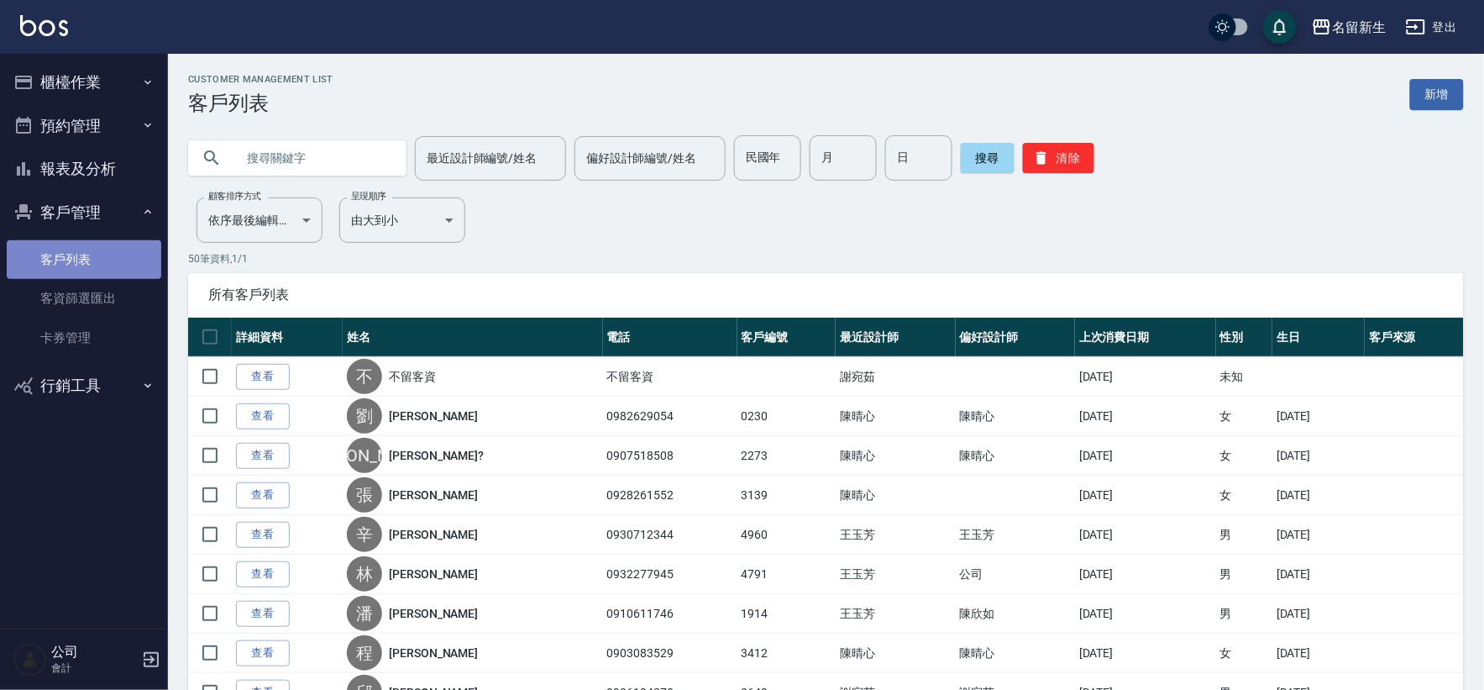
click at [90, 264] on link "客戶列表" at bounding box center [84, 259] width 155 height 39
click at [766, 154] on input "民國年" at bounding box center [767, 157] width 67 height 45
type input "981"
click at [781, 157] on input "981" at bounding box center [767, 157] width 67 height 45
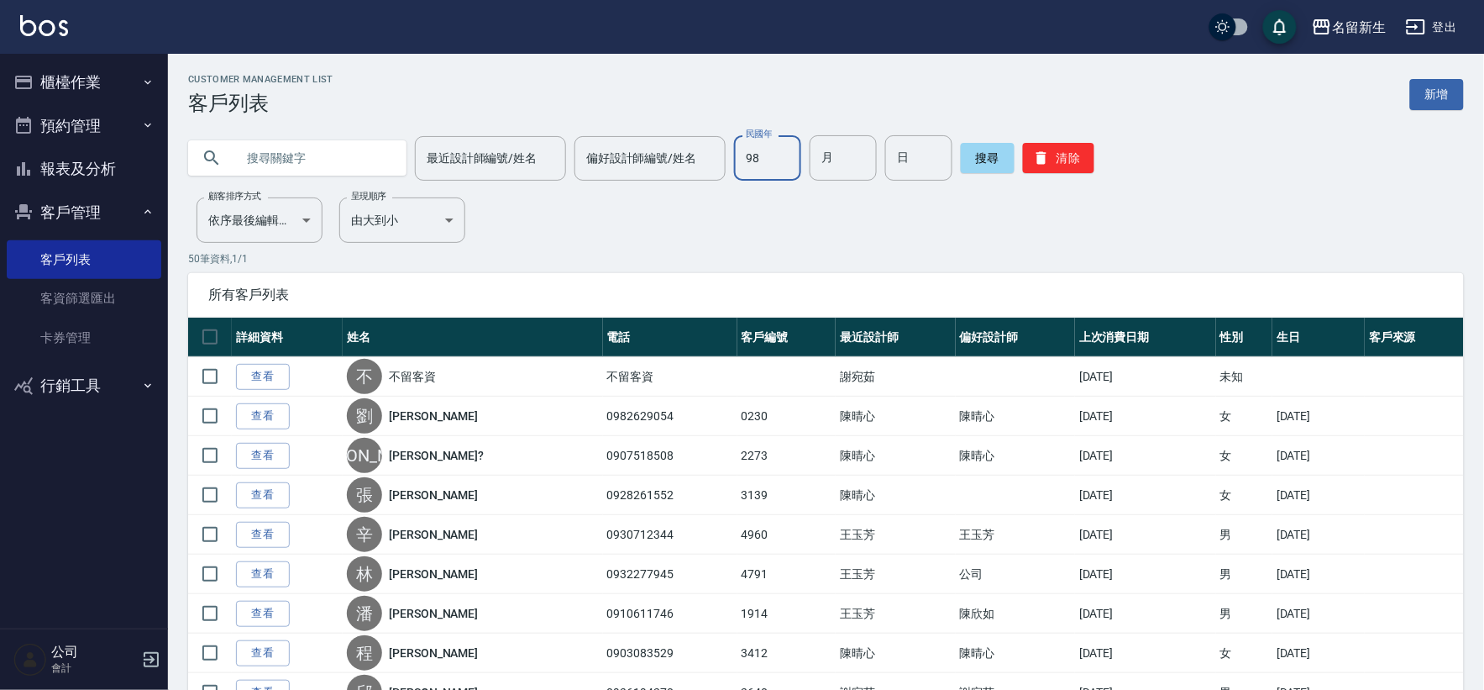
type input "98"
type input "12"
type input "2"
type input "14"
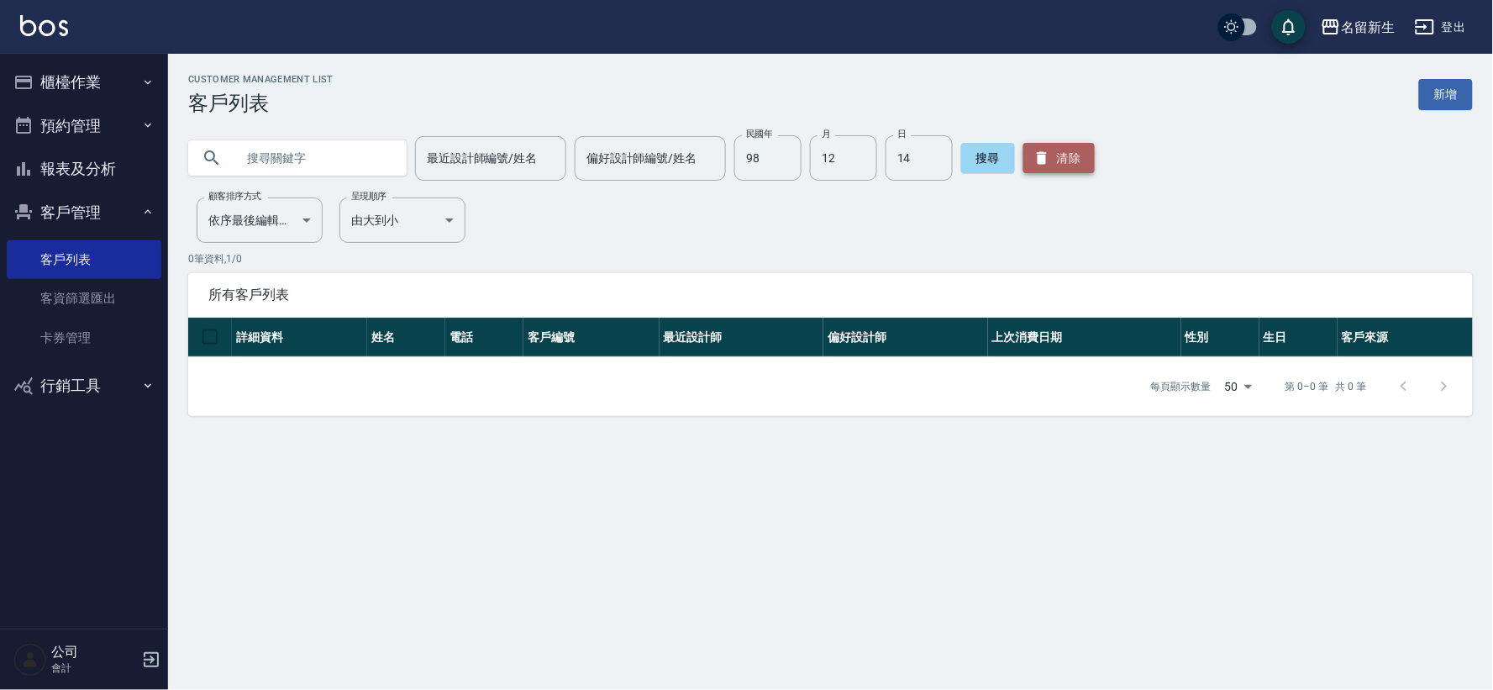
click at [1068, 166] on button "清除" at bounding box center [1058, 158] width 71 height 30
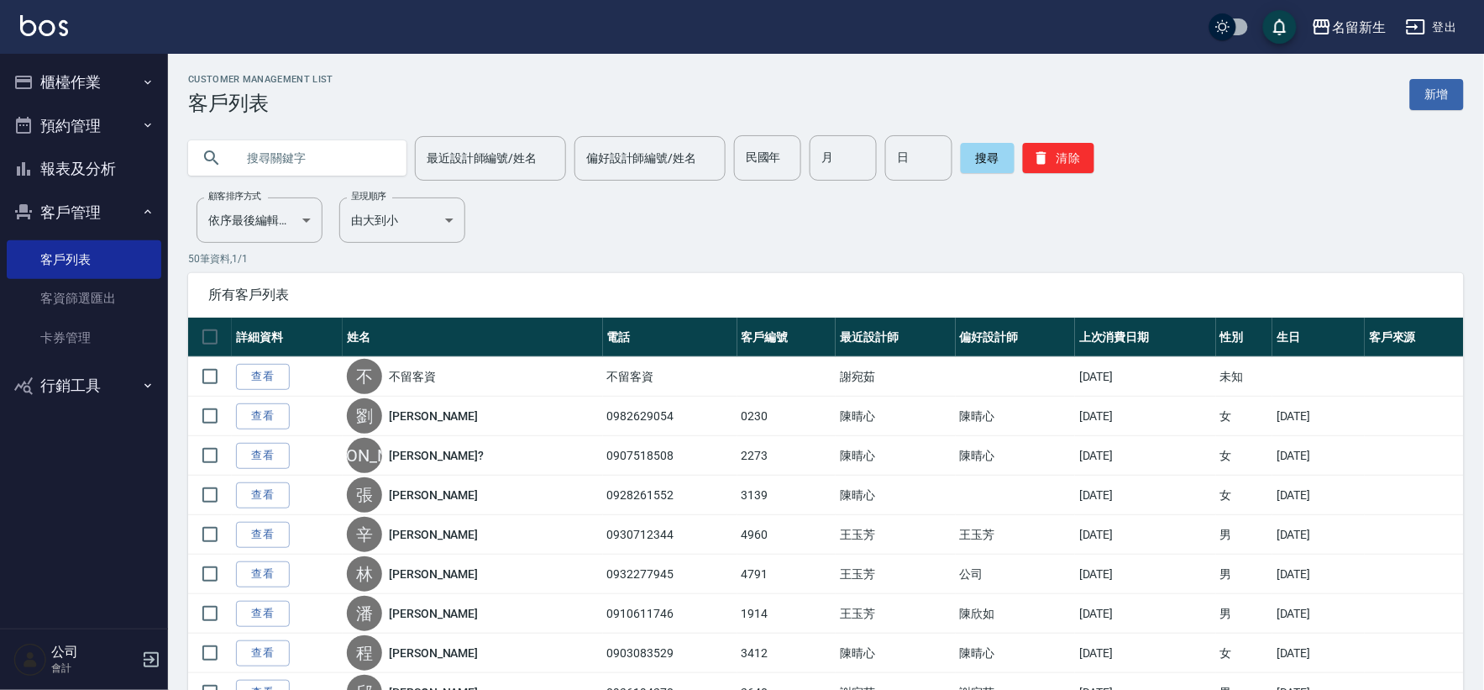
click at [123, 660] on p "會計" at bounding box center [94, 667] width 86 height 15
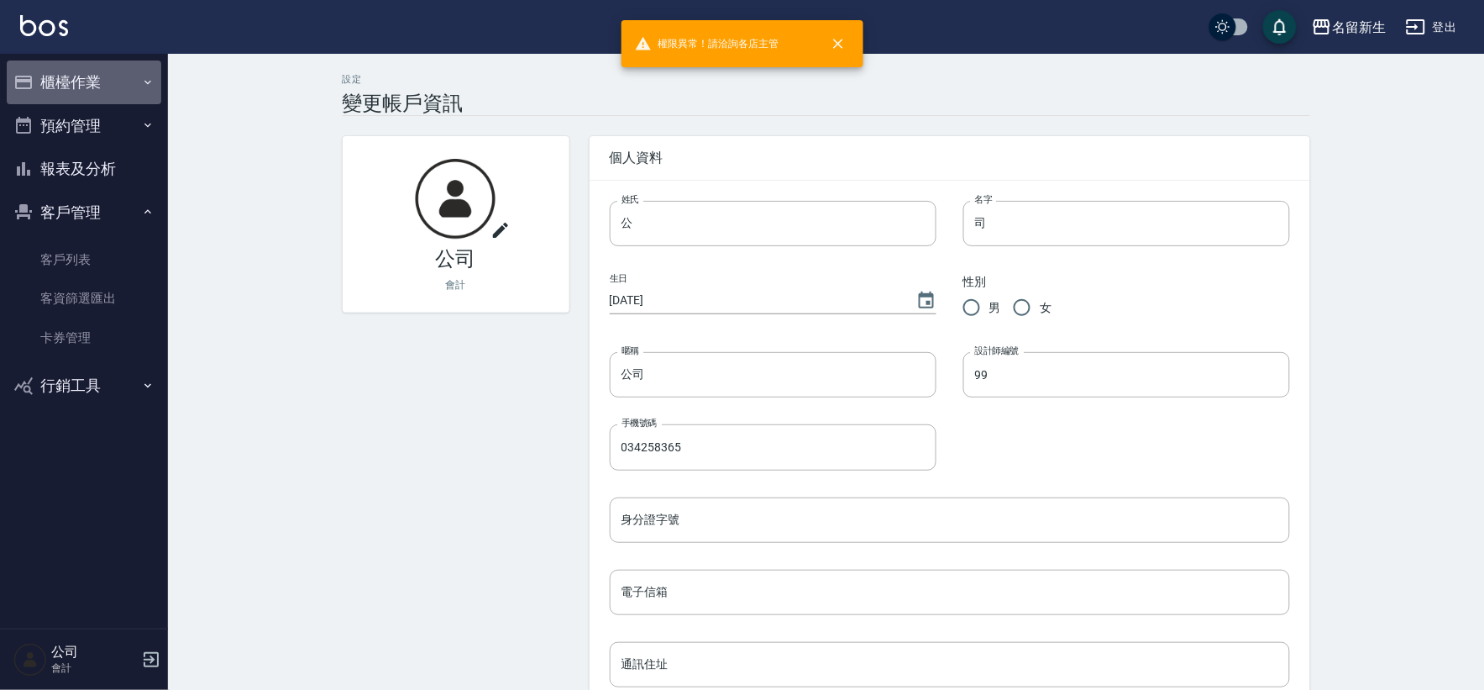
click at [67, 95] on button "櫃檯作業" at bounding box center [84, 82] width 155 height 44
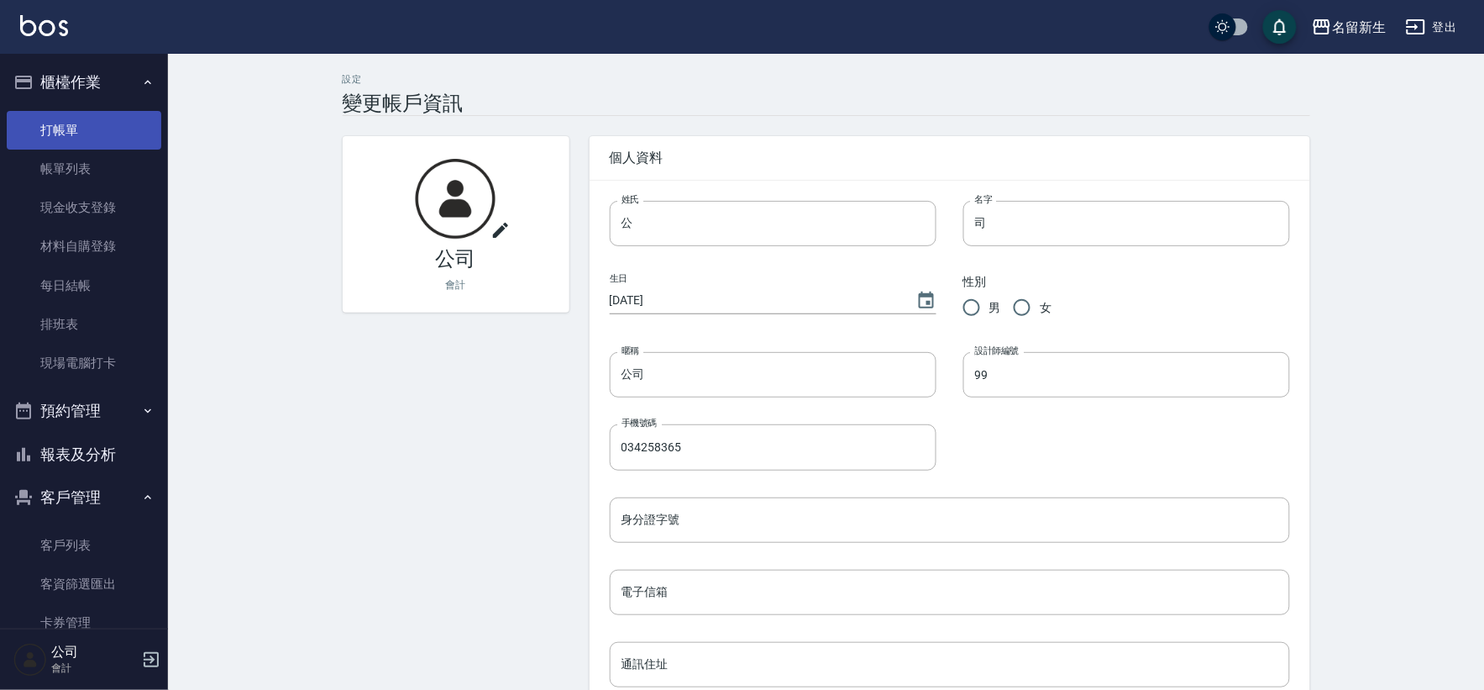
click at [106, 118] on link "打帳單" at bounding box center [84, 130] width 155 height 39
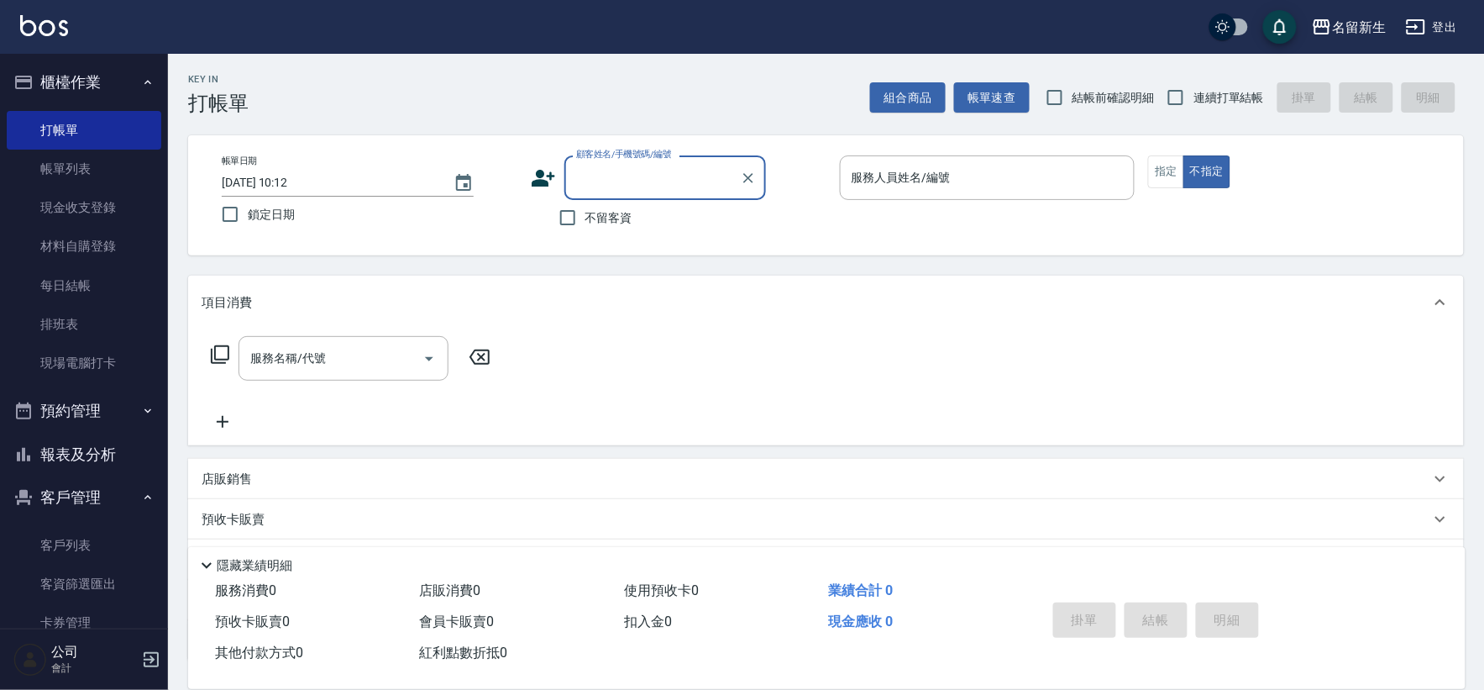
click at [71, 489] on button "客戶管理" at bounding box center [84, 497] width 155 height 44
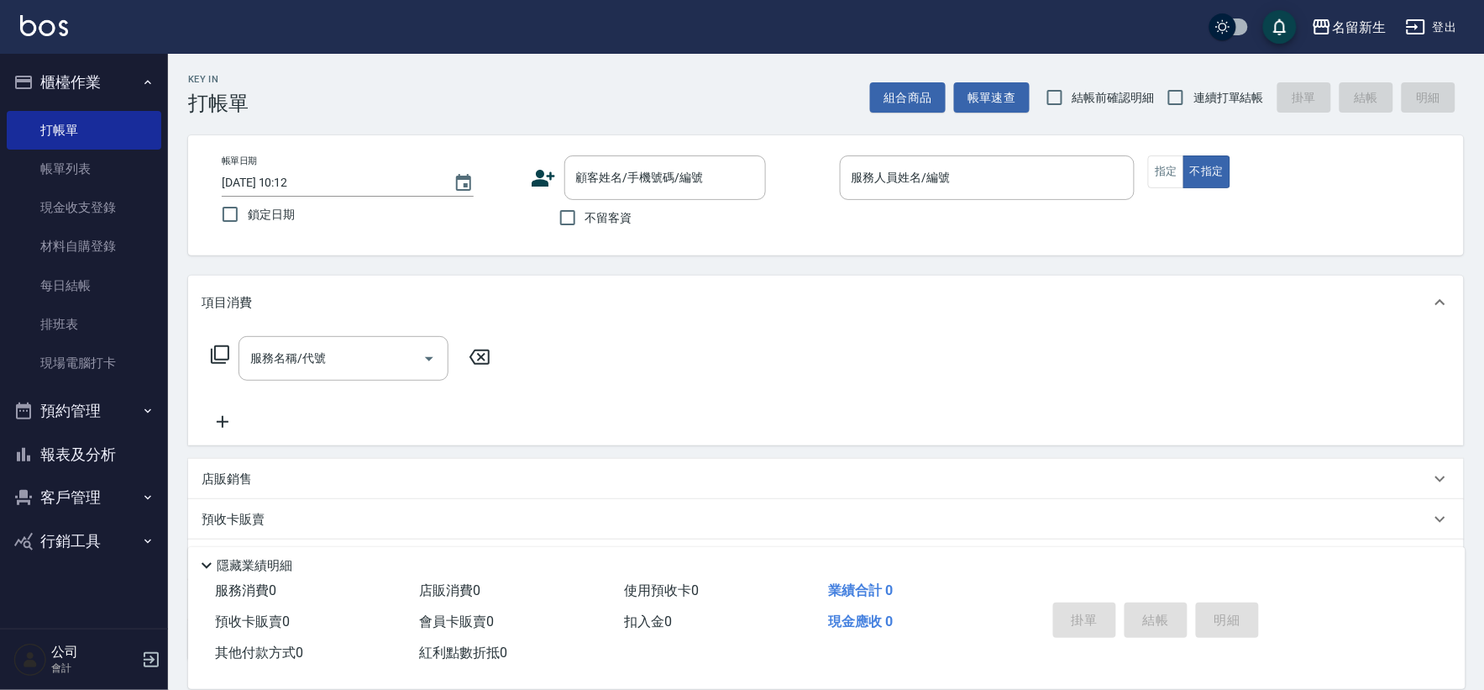
click at [71, 489] on button "客戶管理" at bounding box center [84, 497] width 155 height 44
click at [98, 538] on link "客戶列表" at bounding box center [84, 545] width 155 height 39
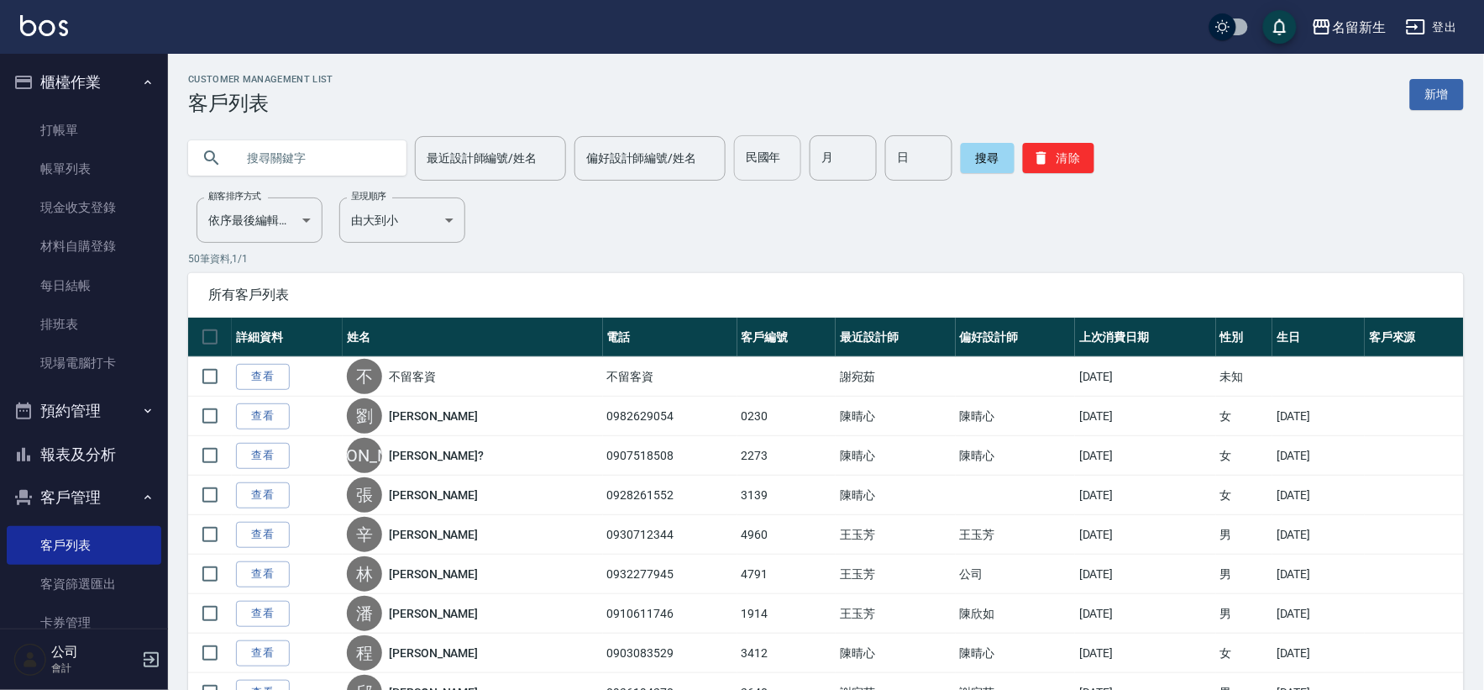
click at [753, 161] on input "民國年" at bounding box center [767, 157] width 67 height 45
type input "73"
type input "10"
type input "08"
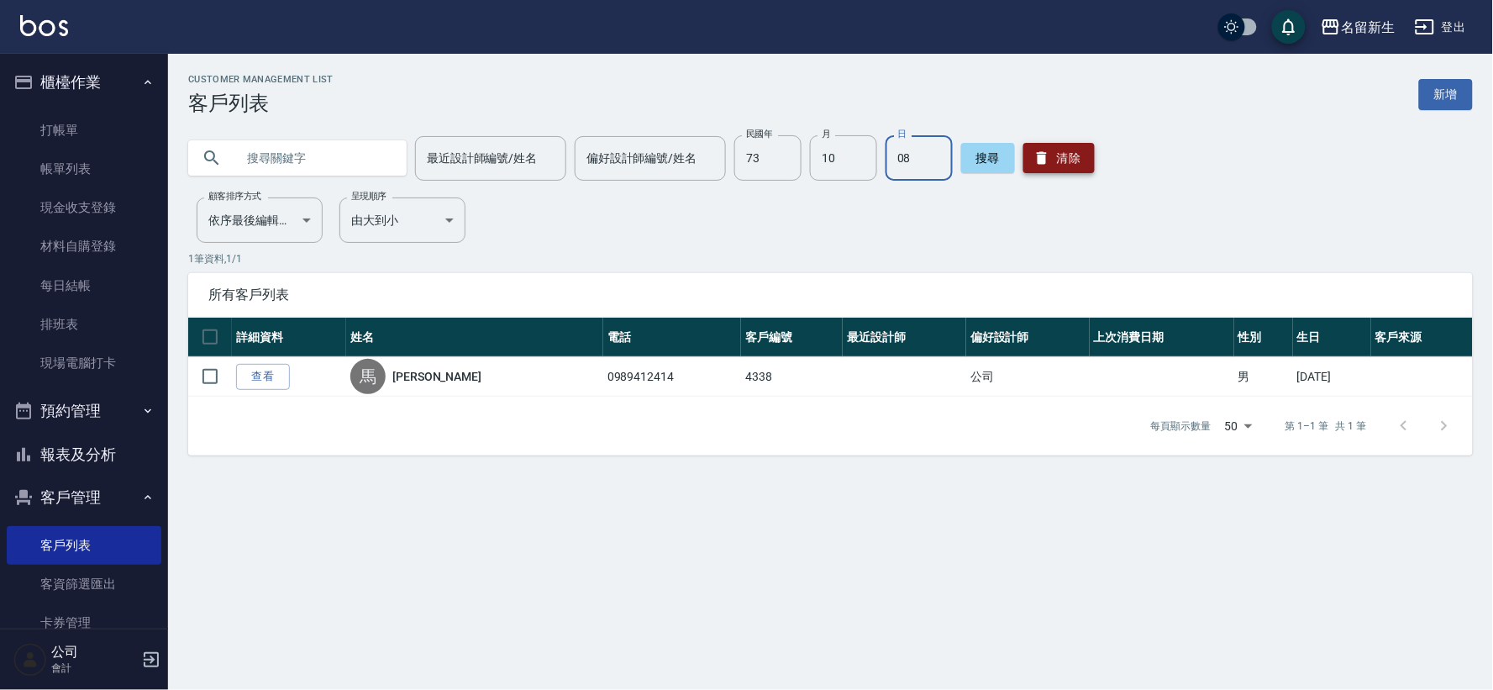
click at [1057, 148] on button "清除" at bounding box center [1058, 158] width 71 height 30
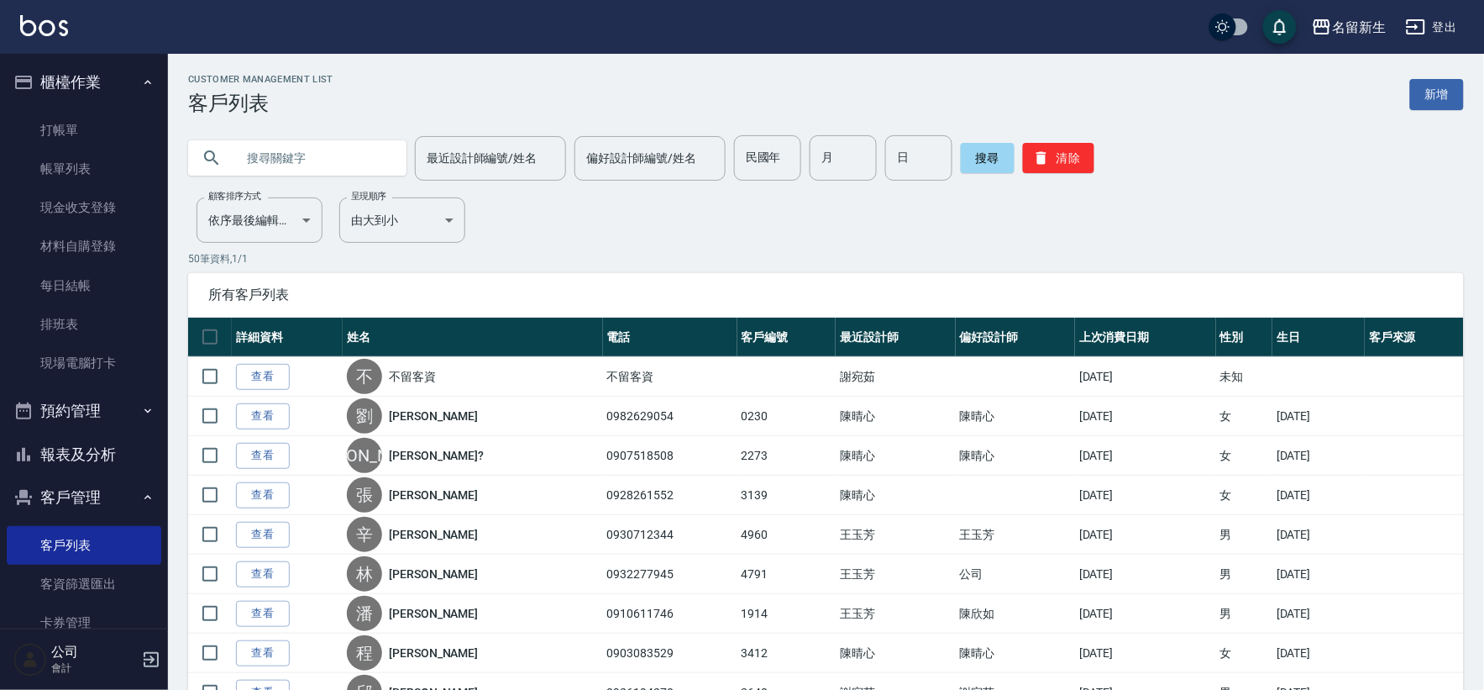
click at [312, 149] on input "text" at bounding box center [314, 157] width 158 height 45
type input "0916119772"
